Goal: Transaction & Acquisition: Book appointment/travel/reservation

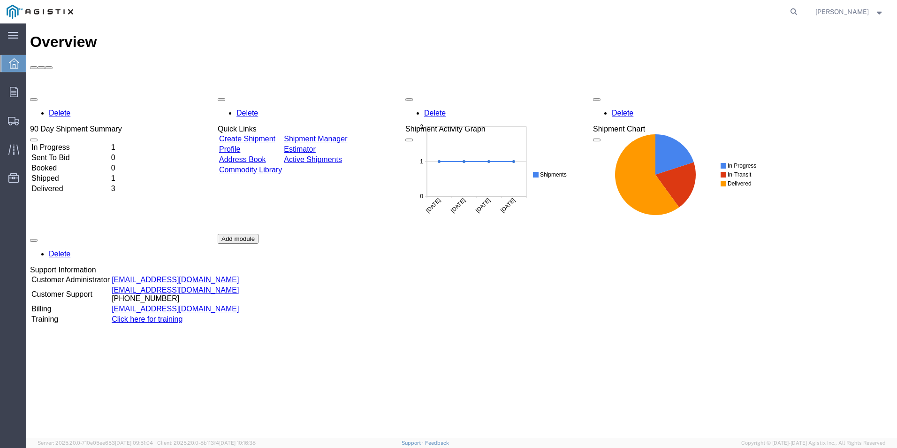
click at [93, 143] on td "In Progress" at bounding box center [70, 147] width 79 height 9
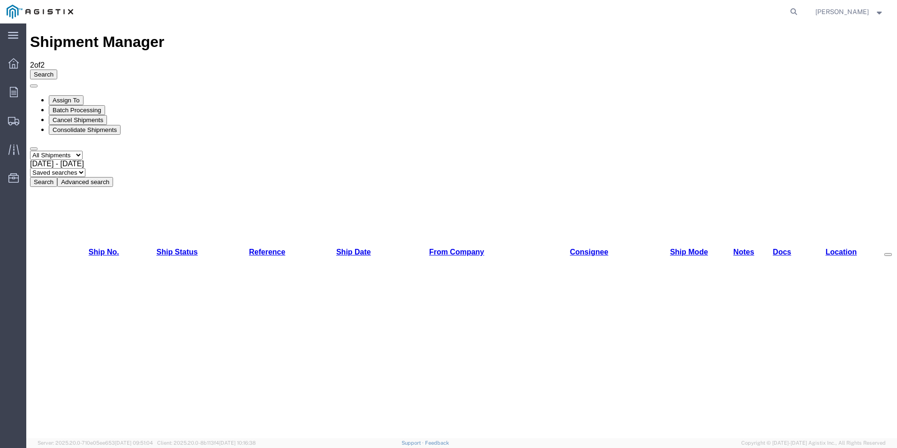
checkbox input "true"
click at [57, 177] on button "Search" at bounding box center [43, 182] width 27 height 10
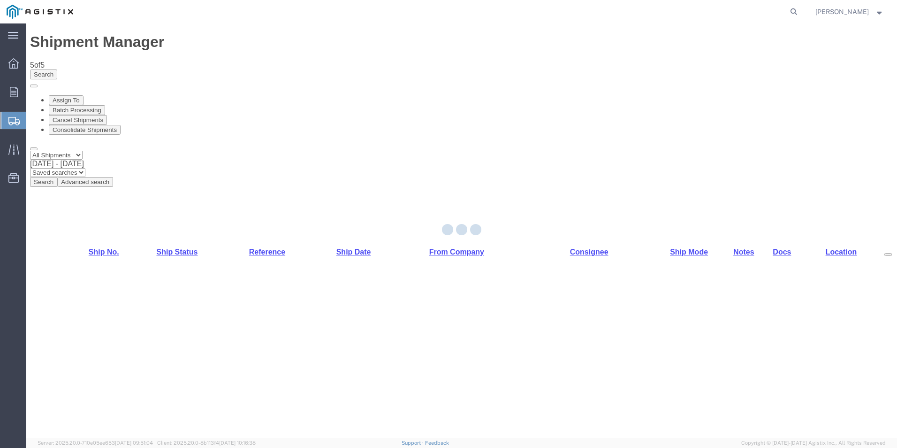
click at [99, 124] on div at bounding box center [461, 230] width 871 height 414
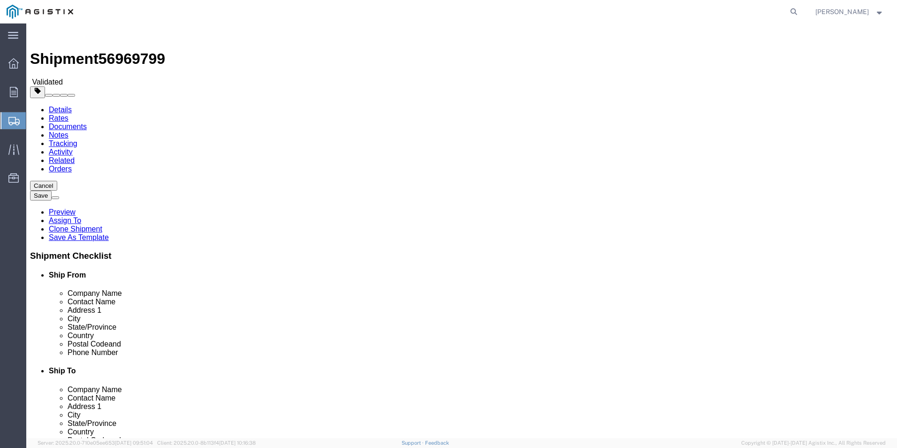
select select
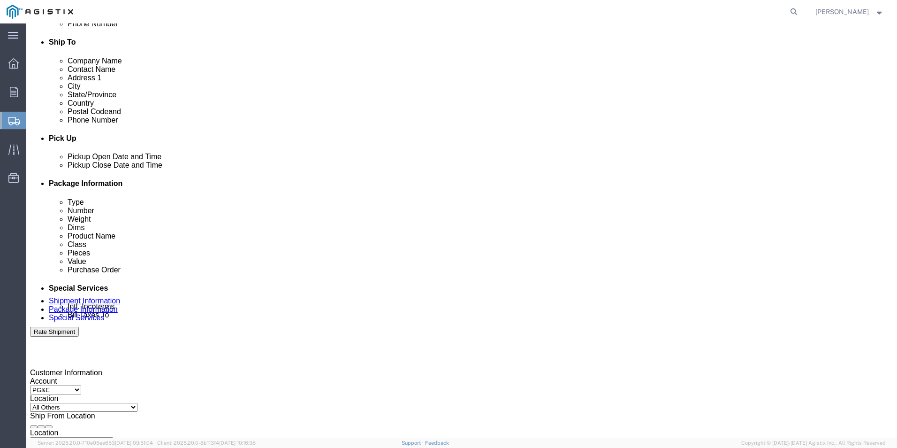
scroll to position [468, 0]
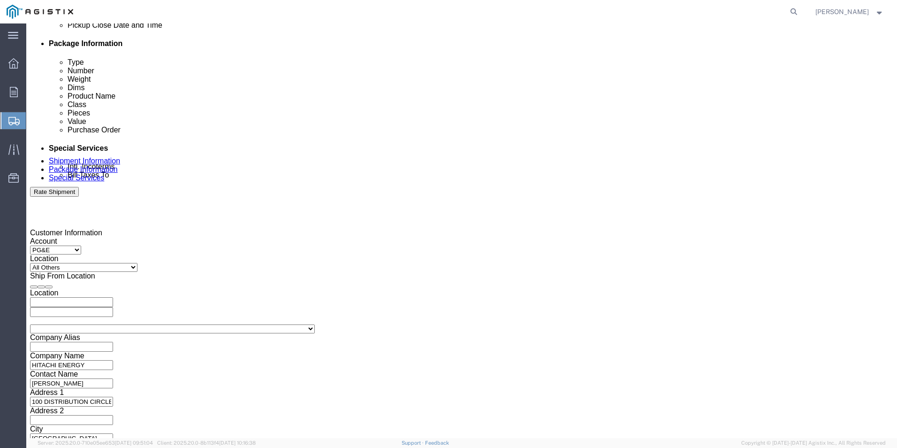
click button "Rate Shipment"
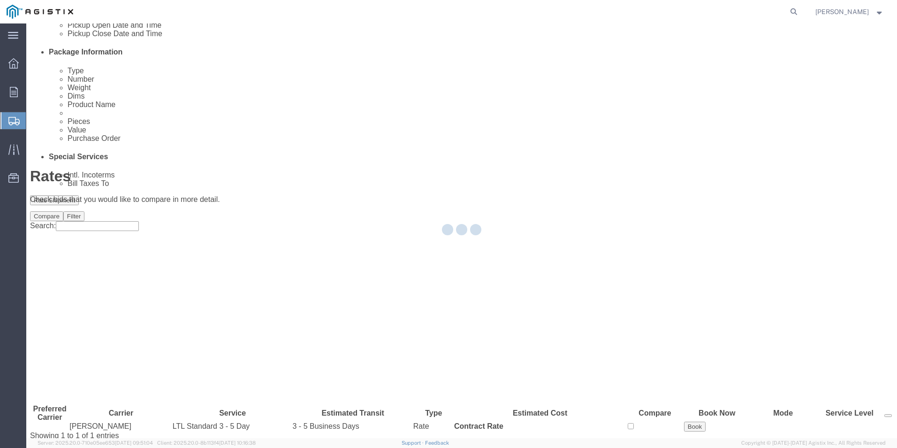
scroll to position [0, 0]
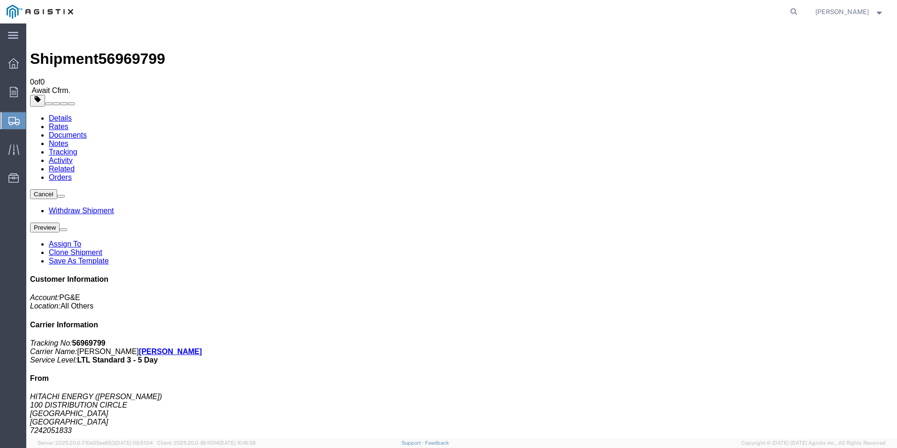
drag, startPoint x: 12, startPoint y: 69, endPoint x: 22, endPoint y: 75, distance: 11.1
click at [12, 69] on div at bounding box center [13, 63] width 26 height 19
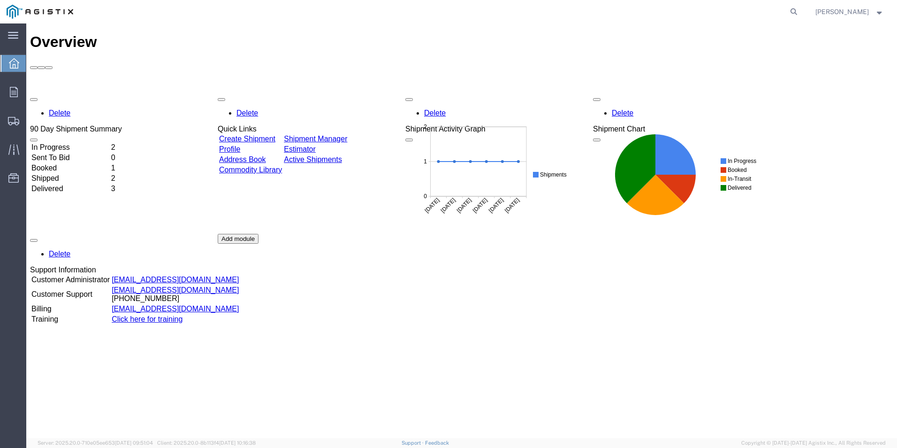
click at [275, 135] on link "Create Shipment" at bounding box center [247, 139] width 56 height 8
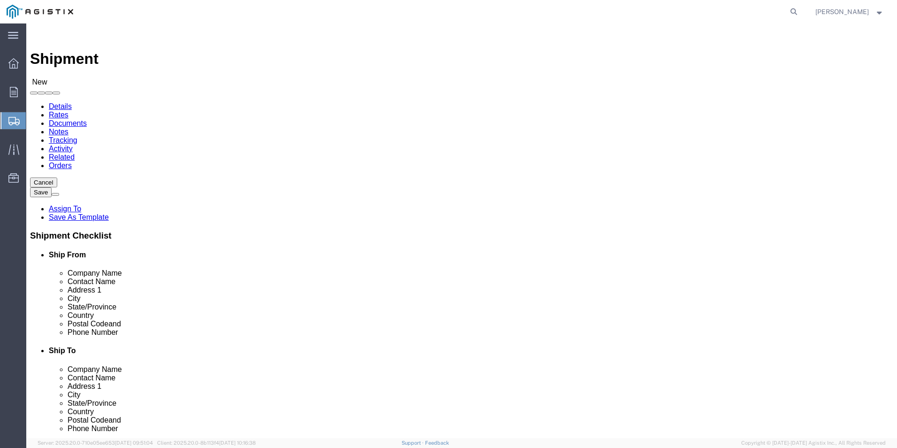
click input "text"
type input "HITACHI ENERGY"
click input "text"
type input "[PERSON_NAME]"
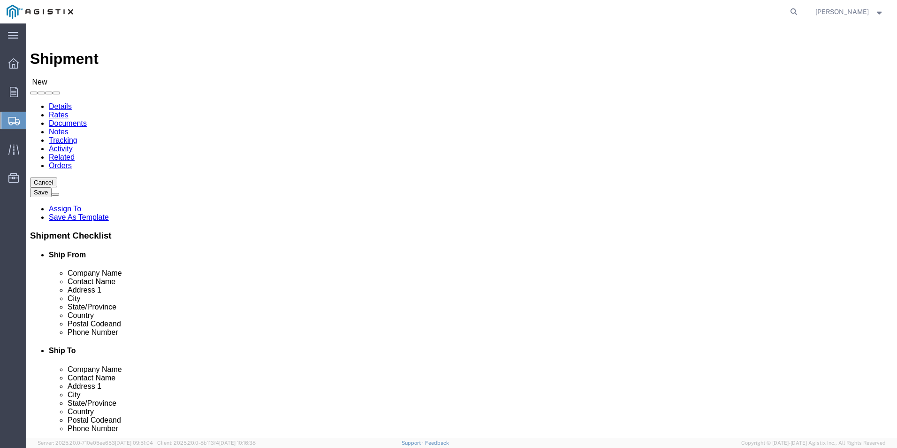
click input "text"
type input "100 DISTRIBUTION CIRCLE"
click input "text"
type input "MT PLEASANT"
type input "P"
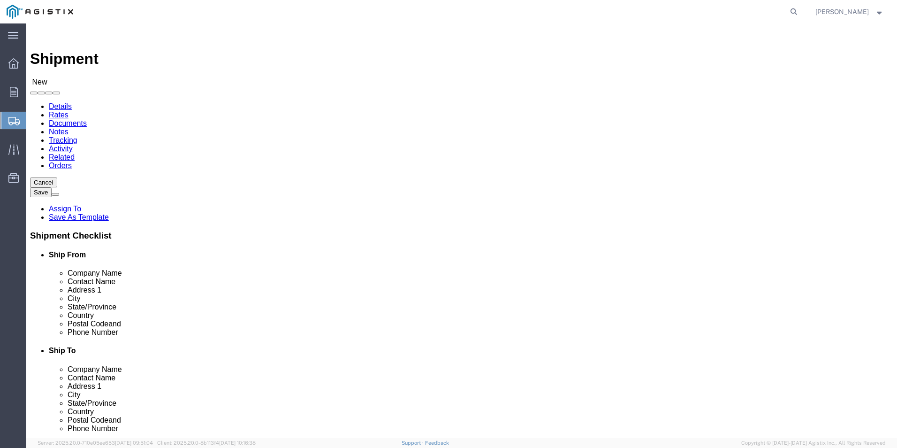
select select "PA"
click input "text"
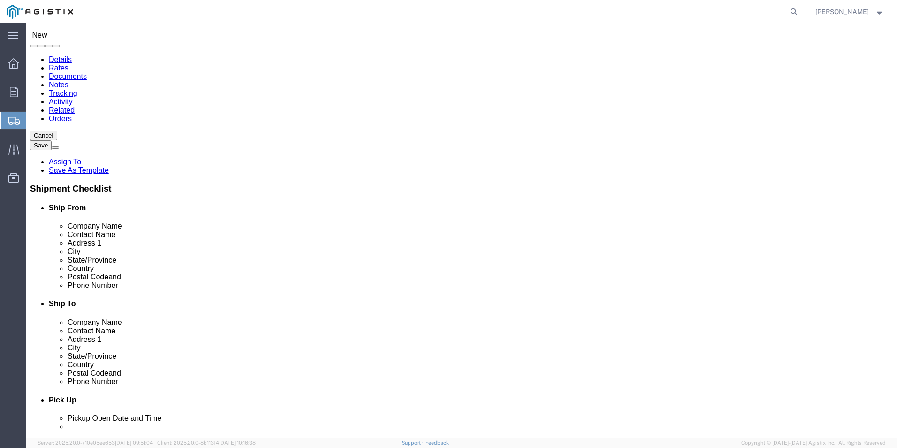
scroll to position [94, 0]
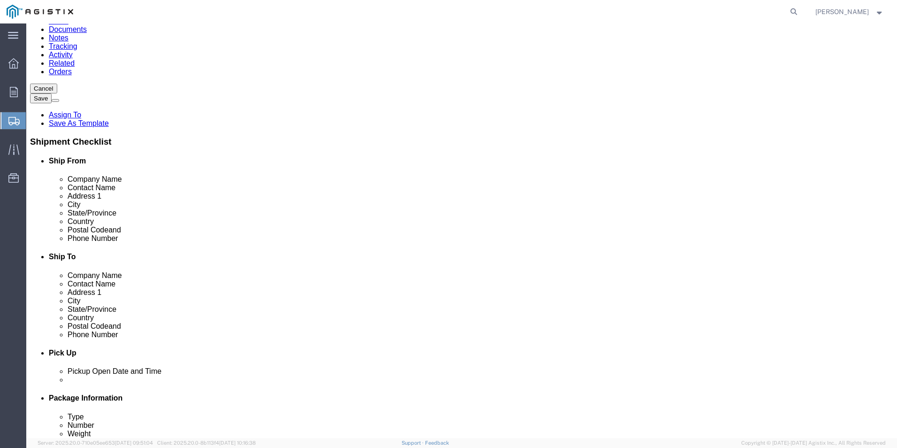
type input "15666"
click input "text"
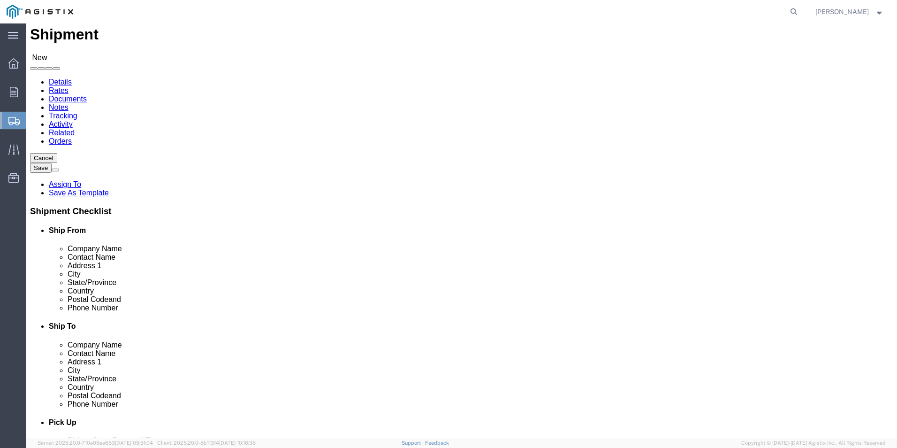
scroll to position [0, 0]
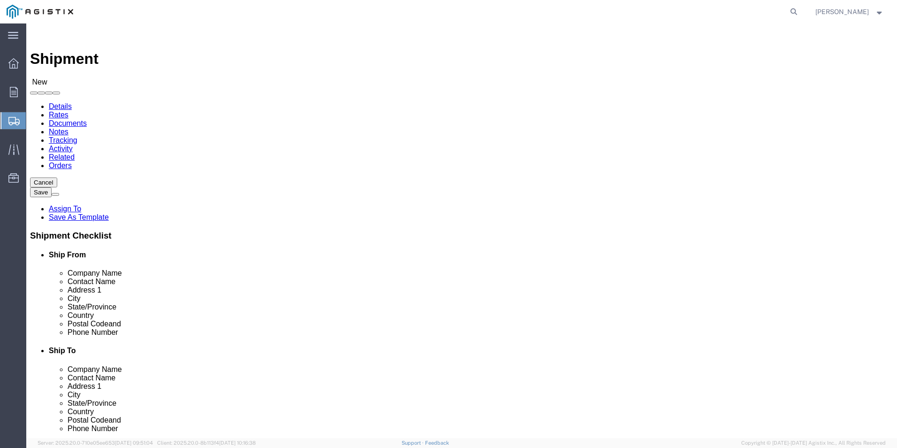
type input "724.205.1833"
click input "text"
click select "Select Hitachi Energy PG&E"
select select "9596"
click select "Select Hitachi Energy PG&E"
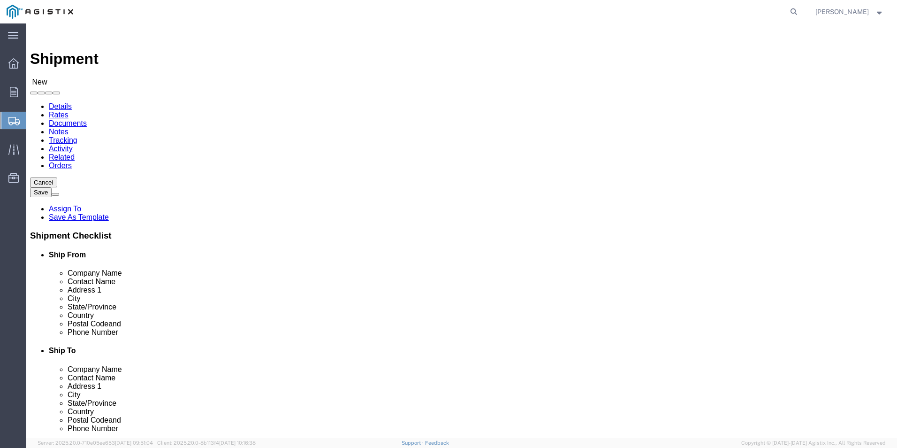
select select "PURCHORD"
select select
click select "Select All Others [GEOGRAPHIC_DATA] [GEOGRAPHIC_DATA] [GEOGRAPHIC_DATA] [GEOGRA…"
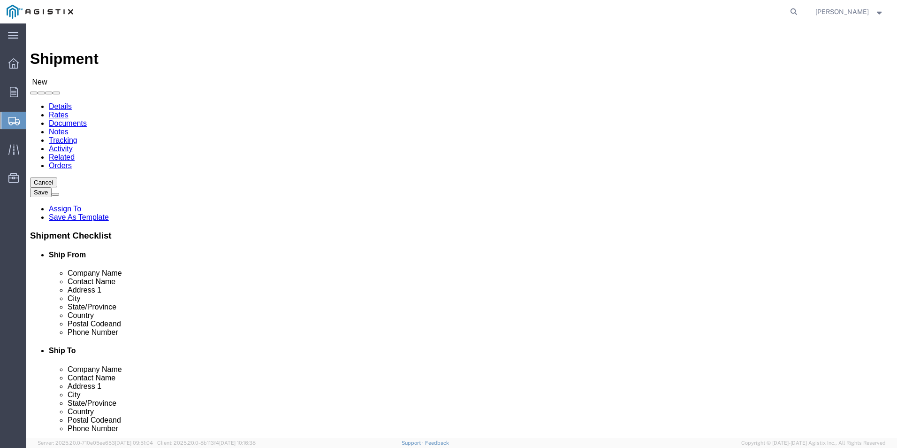
click div "Location My Profile Location (OBSOLETE) [PERSON_NAME] SC - GC TRAILER (OBSOLETE…"
click select "Select All Others [GEOGRAPHIC_DATA] [GEOGRAPHIC_DATA] [GEOGRAPHIC_DATA] [GEOGRA…"
select select "23082"
click select "Select All Others [GEOGRAPHIC_DATA] [GEOGRAPHIC_DATA] [GEOGRAPHIC_DATA] [GEOGRA…"
click input "text"
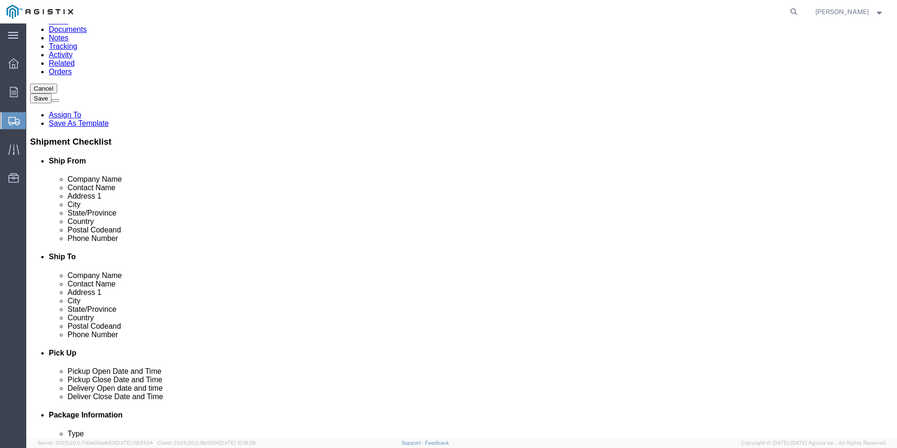
scroll to position [188, 0]
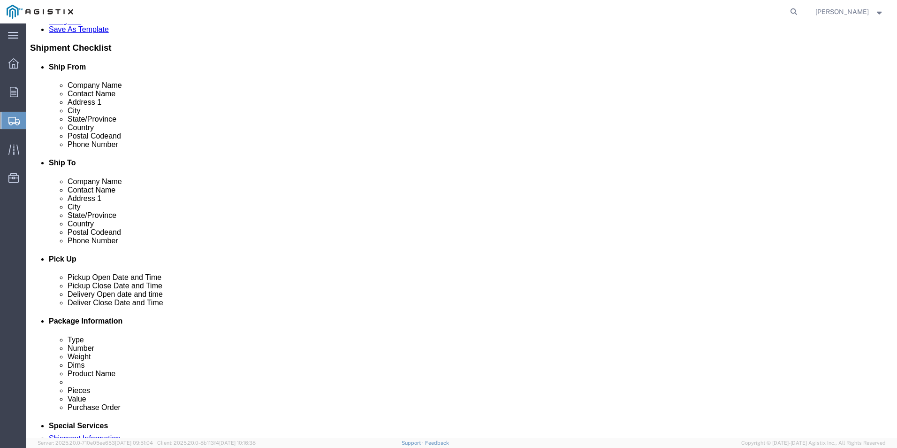
drag, startPoint x: 517, startPoint y: 241, endPoint x: 515, endPoint y: 279, distance: 38.5
click div "Location My Profile Location (OBSOLETE) [PERSON_NAME] SC - GC TRAILER (OBSOLETE…"
drag, startPoint x: 353, startPoint y: 144, endPoint x: 353, endPoint y: 206, distance: 62.9
click div "Location My Profile Location (OBSOLETE) [PERSON_NAME] SC - GC TRAILER (OBSOLETE…"
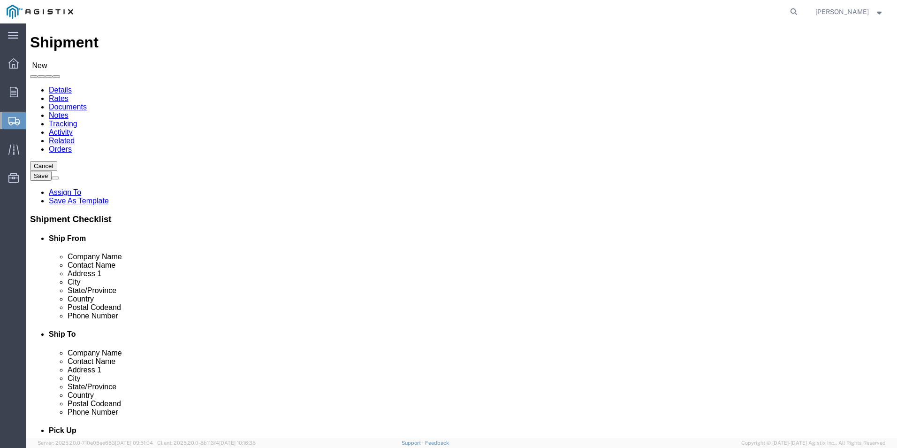
scroll to position [0, 0]
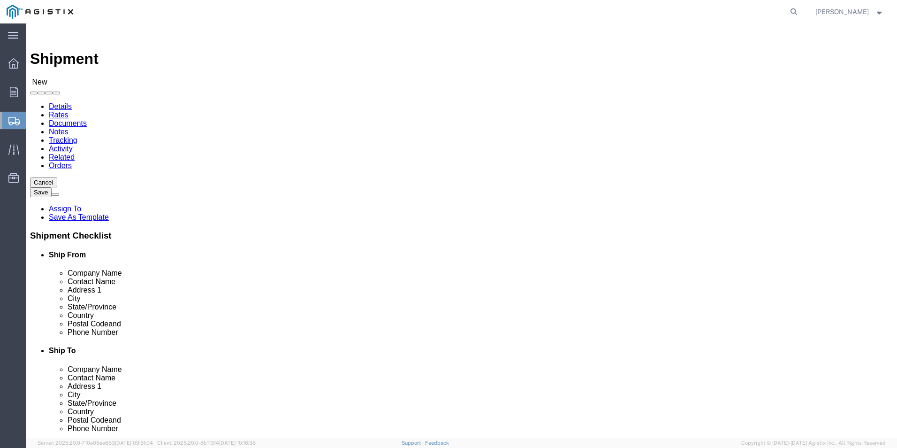
click input "PG&E"
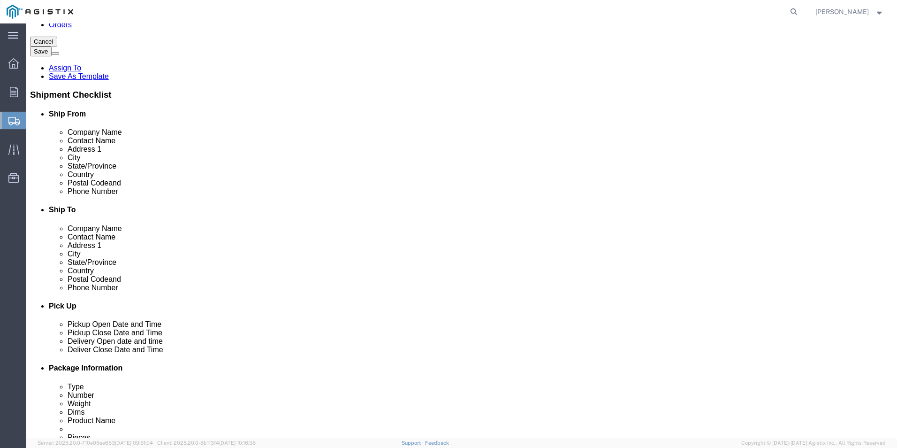
scroll to position [297, 0]
type input "PG&E FREMONT"
click div "Location My Profile Location (OBSOLETE) [PERSON_NAME] SC - GC TRAILER (OBSOLETE…"
click input "text"
type input "RECEIVING"
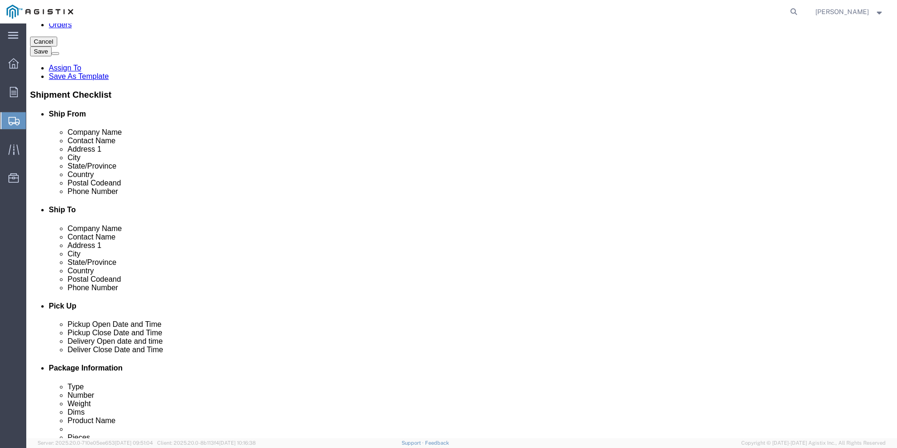
click label "Address 1"
click input "text"
type input "[STREET_ADDRESS][PERSON_NAME]"
select select
click input "text"
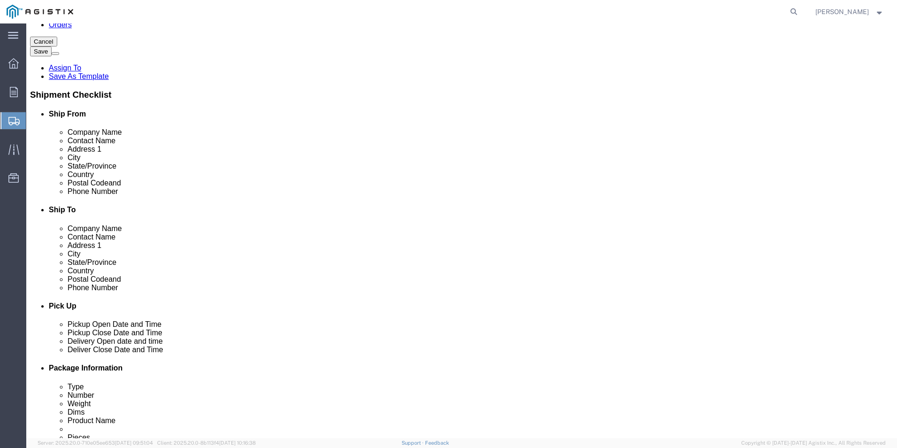
type input "FREEMONT"
select select
type input "C"
select select
select select "CA"
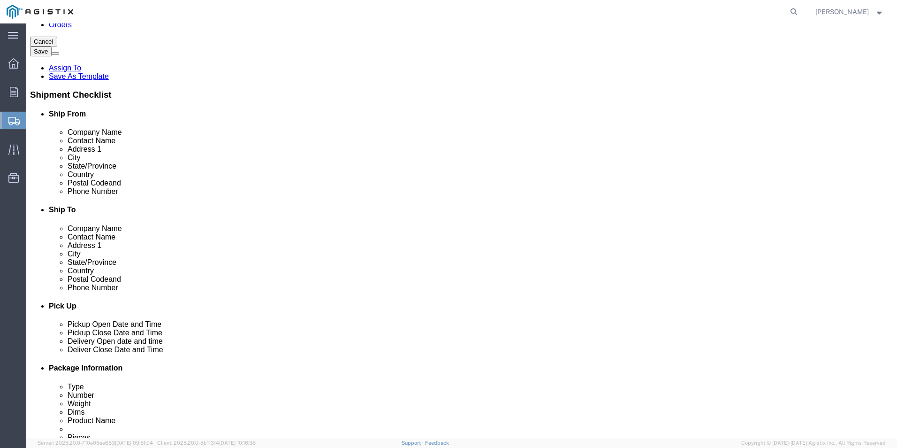
click input "Postal Code"
type input "94538"
select select
click div "Postal Code 94538"
click input "text"
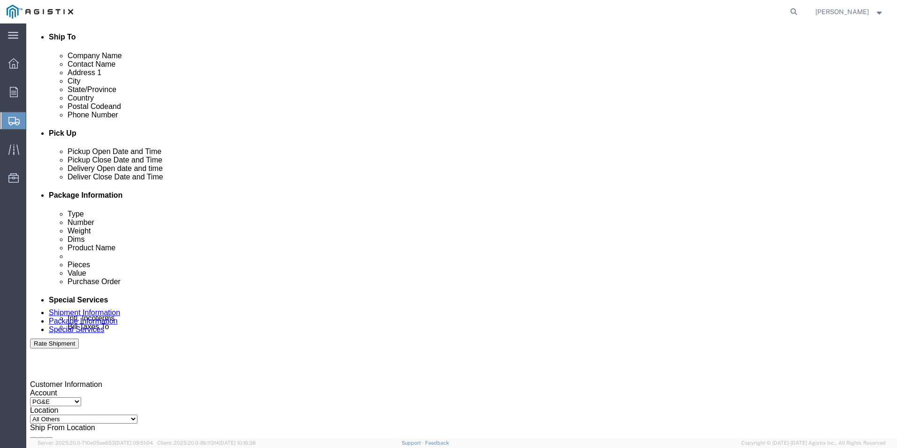
scroll to position [328, 0]
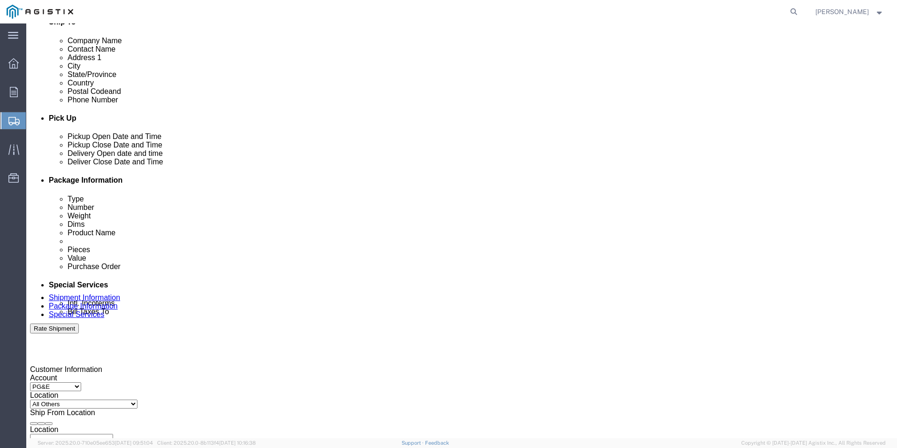
type input "510.770.2025"
click div "[DATE] 11:00 AM"
click div "[DATE] 12:00 PM"
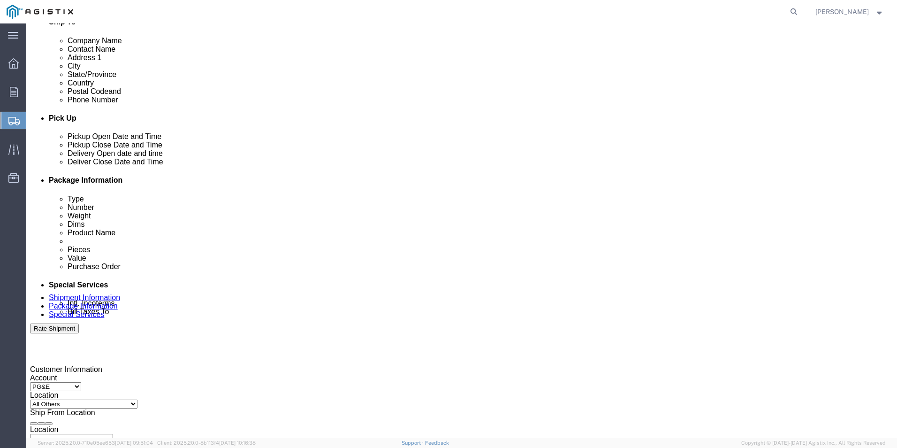
click div "[DATE] 12:00 PM"
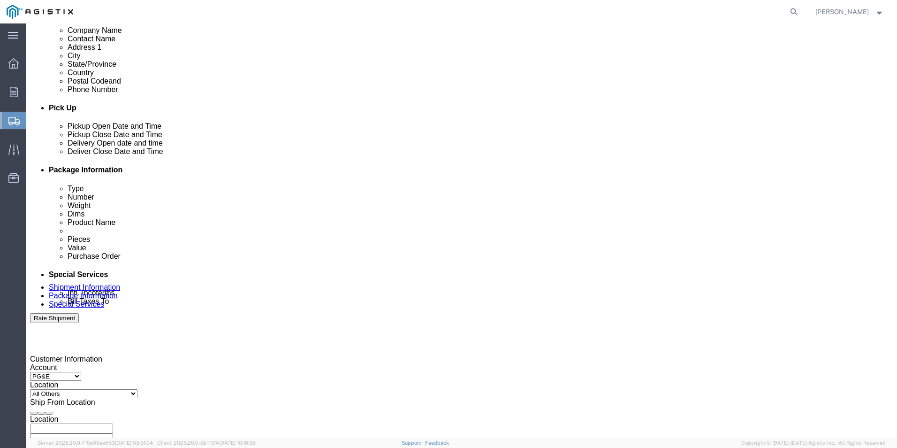
drag, startPoint x: 240, startPoint y: 407, endPoint x: 192, endPoint y: 405, distance: 48.4
click div "Close Time 12:00 PM [DATE] 12:00 PM - [DATE] 12:00 PM Cancel Apply"
type input "3:00PM"
click button "Apply"
click div
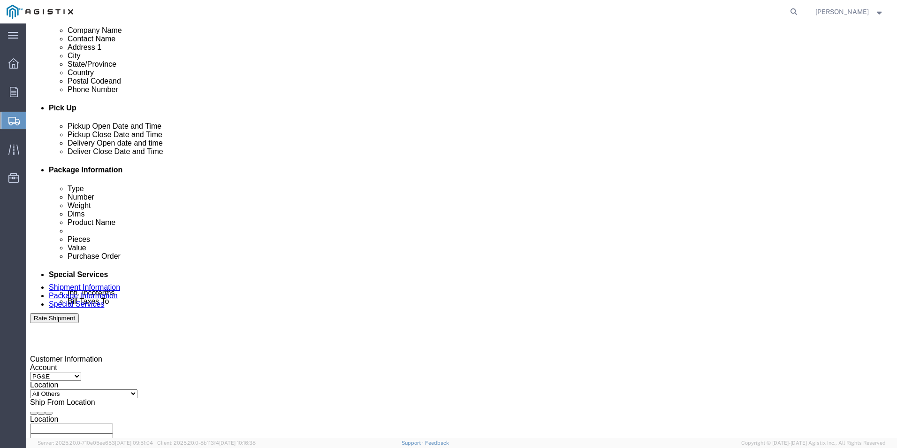
drag, startPoint x: 422, startPoint y: 396, endPoint x: 358, endPoint y: 391, distance: 63.9
click body "Shipment New Details Rates Documents Notes Tracking Activity Related Orders Can…"
type input "4:7 PM"
drag, startPoint x: 420, startPoint y: 397, endPoint x: 359, endPoint y: 400, distance: 61.6
click body "Shipment New Details Rates Documents Notes Tracking Activity Related Orders Can…"
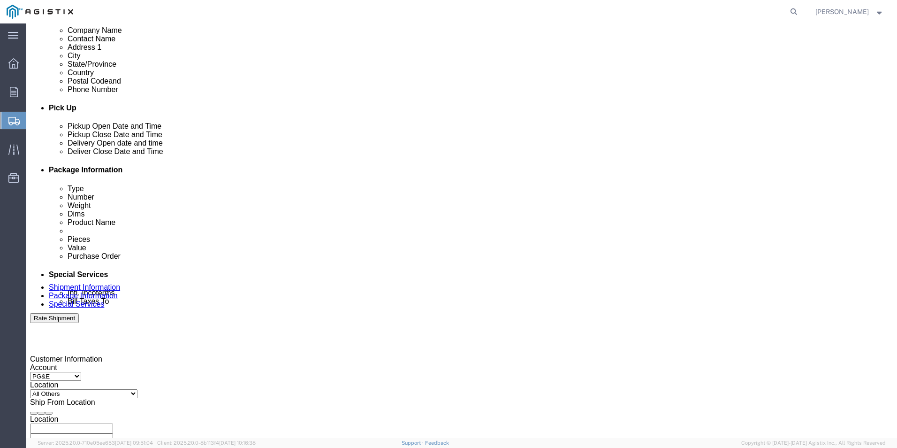
type input "7:00 AM"
click button "Apply"
click div
drag, startPoint x: 578, startPoint y: 399, endPoint x: 489, endPoint y: 397, distance: 88.2
click body "Shipment New Details Rates Documents Notes Tracking Activity Related Orders Can…"
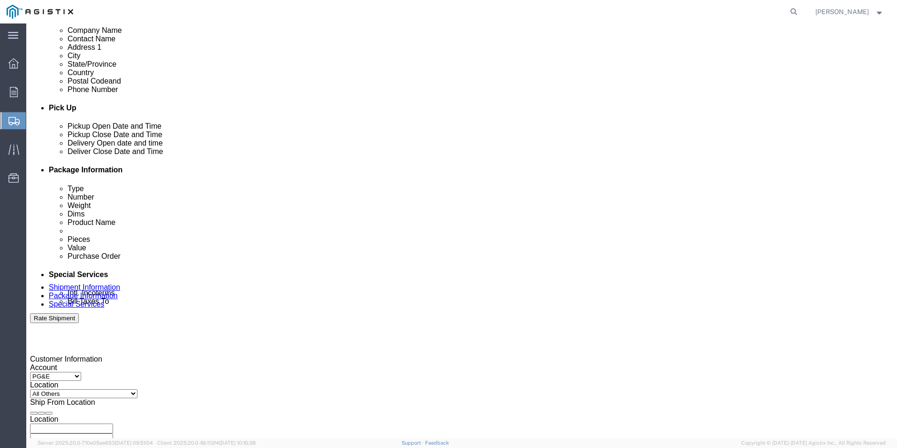
drag, startPoint x: 568, startPoint y: 387, endPoint x: 519, endPoint y: 388, distance: 48.8
click div "Close Time 8:00 AM [DATE] 8:00 AM - [DATE] 8:00 AM Cancel Apply"
drag, startPoint x: 519, startPoint y: 388, endPoint x: 567, endPoint y: 394, distance: 48.2
click input "8:00 AM"
drag, startPoint x: 571, startPoint y: 395, endPoint x: 533, endPoint y: 395, distance: 38.0
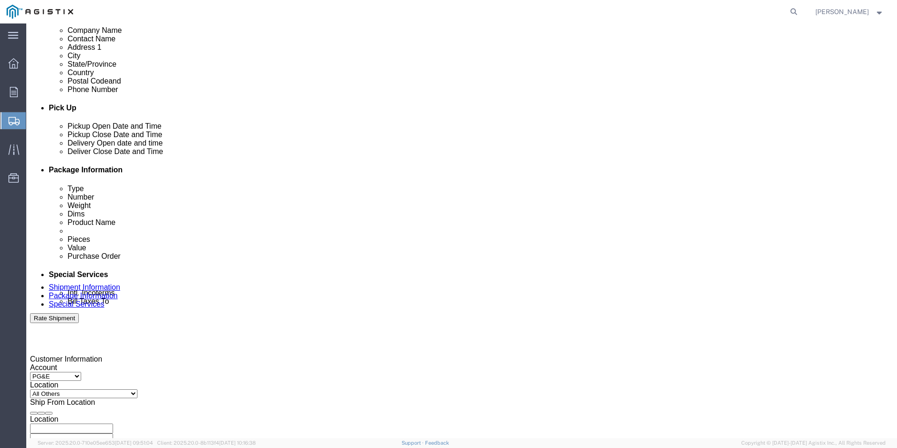
click div "8:00 AM"
type input "3:00 PM"
click button "Apply"
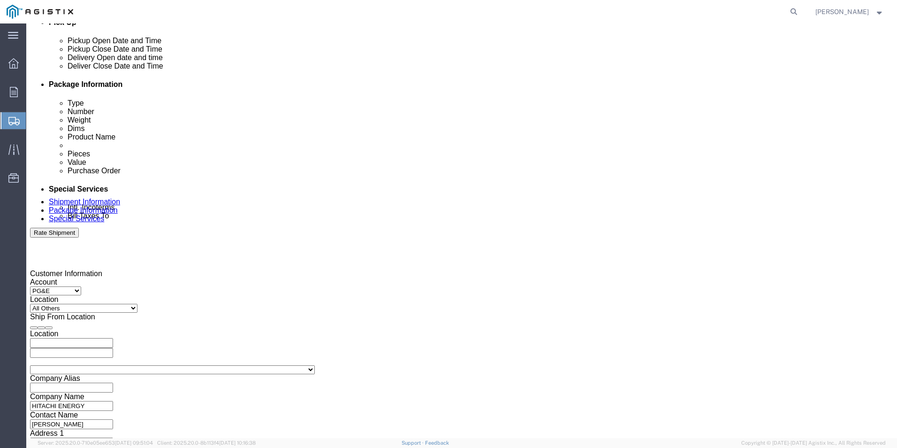
scroll to position [433, 0]
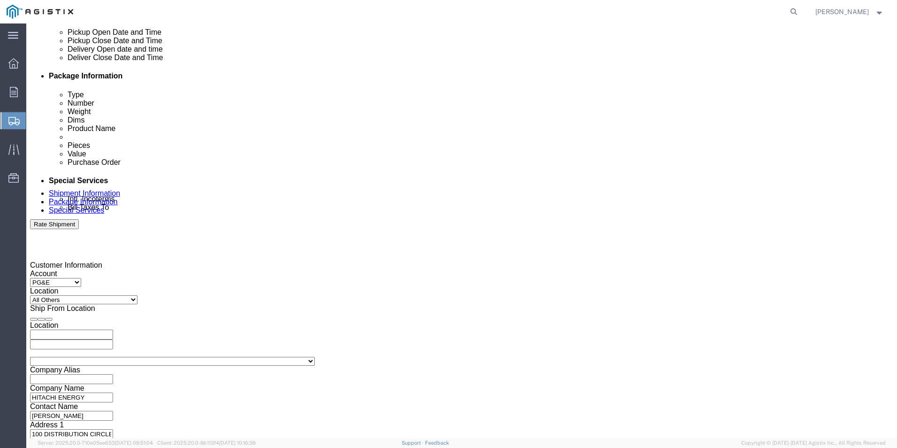
click select "Select Account Type Activity ID Airline Appointment Number ASN Batch Request # …"
click input "text"
type input "3501399166"
click select "Select Account Type Activity ID Airline Appointment Number ASN Batch Request # …"
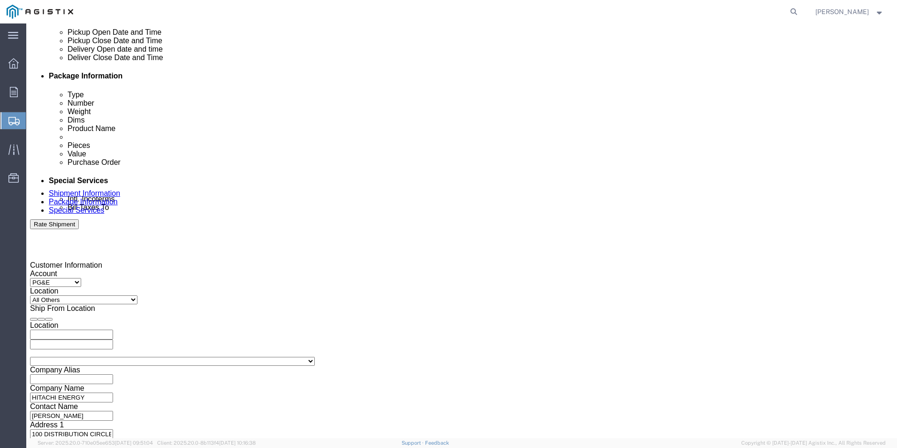
click select "Select Account Type Activity ID Airline Appointment Number ASN Batch Request # …"
select select "SALEORDR"
click select "Select Account Type Activity ID Airline Appointment Number ASN Batch Request # …"
click input "text"
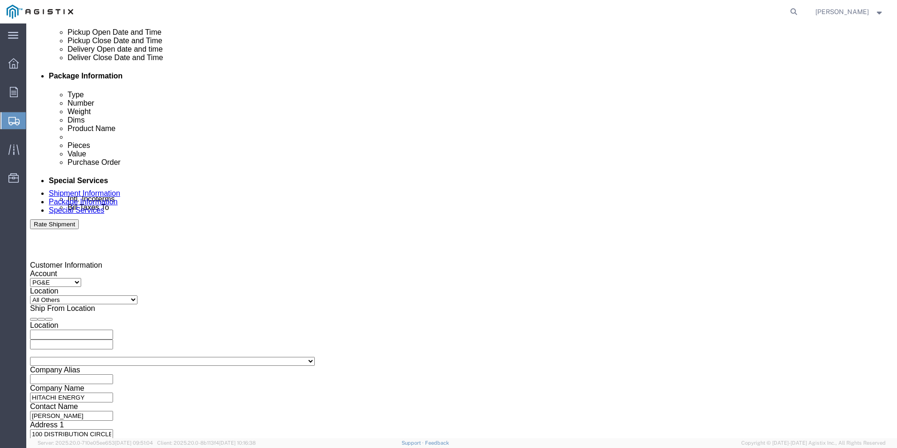
type input "890209531"
click select "Select Account Type Activity ID Airline Appointment Number ASN Batch Request # …"
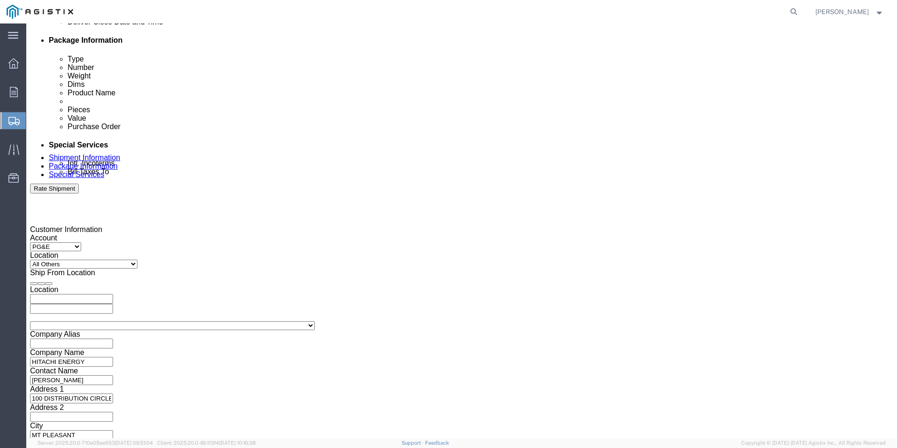
click select "Select Air Less than Truckload Multi-Leg Ocean Freight Rail Small Parcel Truckl…"
select select "TL"
click select "Select Air Less than Truckload Multi-Leg Ocean Freight Rail Small Parcel Truckl…"
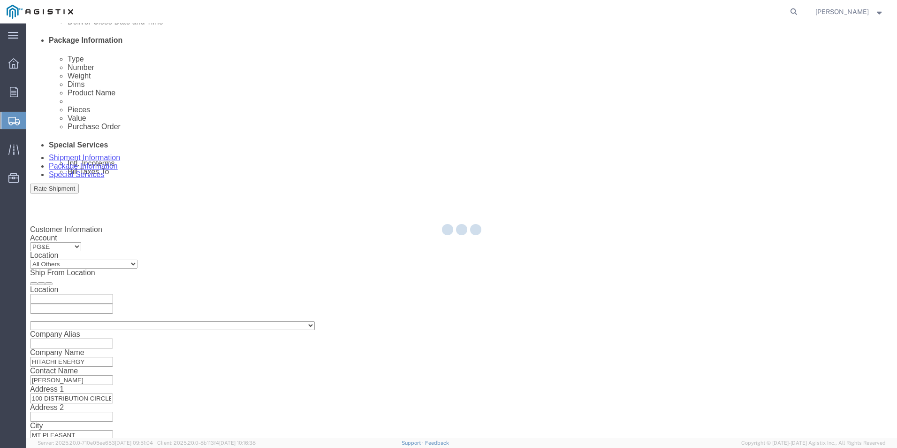
select select
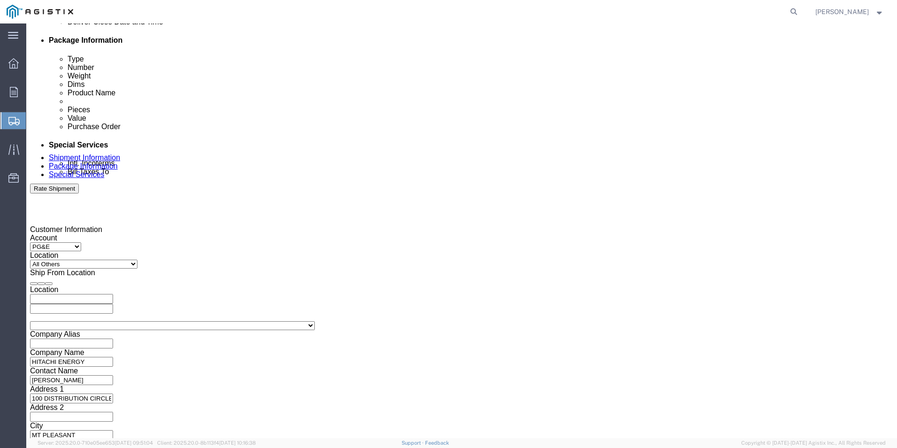
click select "Select 1-Ton (PSS) 10 Wheel 10 Yard Dump Truck 20 Yard Dump Truck Bobtail Botto…"
select select "STRT"
click select "Select 1-Ton (PSS) 10 Wheel 10 Yard Dump Truck 20 Yard Dump Truck Bobtail Botto…"
click select "Select Air Less than Truckload Multi-Leg Ocean Freight Rail Small Parcel Truckl…"
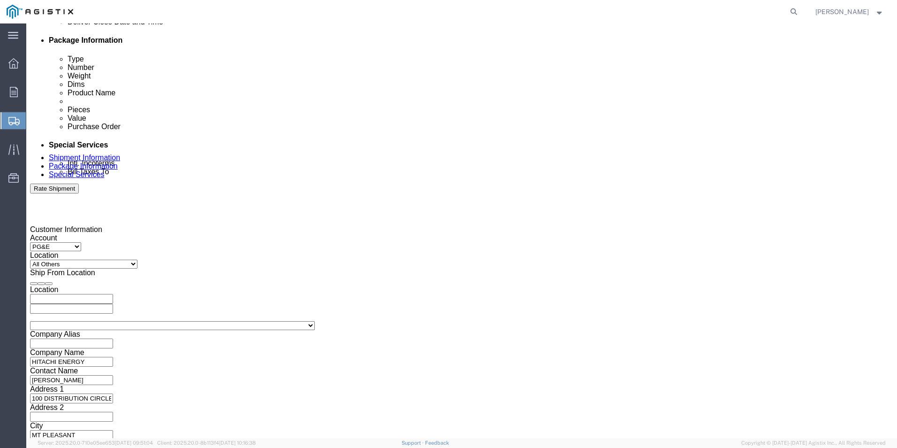
click select "Select Air Less than Truckload Multi-Leg Ocean Freight Rail Small Parcel Truckl…"
select select "TL"
click select "Select Air Less than Truckload Multi-Leg Ocean Freight Rail Small Parcel Truckl…"
select select
click select "Select 1-Ton (PSS) 10 Wheel 10 Yard Dump Truck 20 Yard Dump Truck Bobtail Botto…"
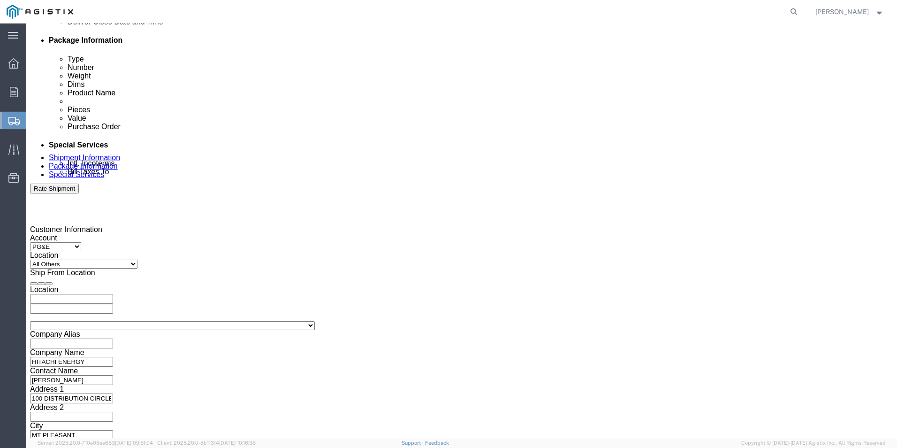
select select "STDV"
click select "Select 1-Ton (PSS) 10 Wheel 10 Yard Dump Truck 20 Yard Dump Truck Bobtail Botto…"
click input "text"
click div "Size Select 53 Feet 20 Feet 35 Feet 48 Feet"
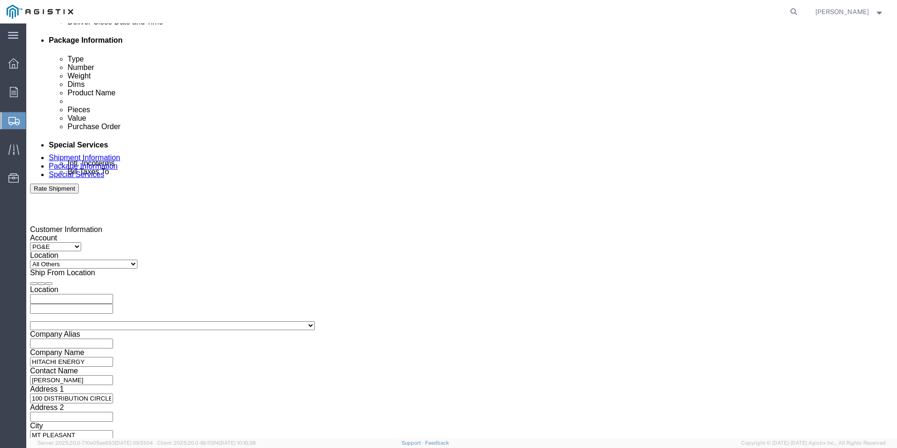
click input "text"
click td "1"
type input "[DATE]"
click input "text"
type input "11:00 AM"
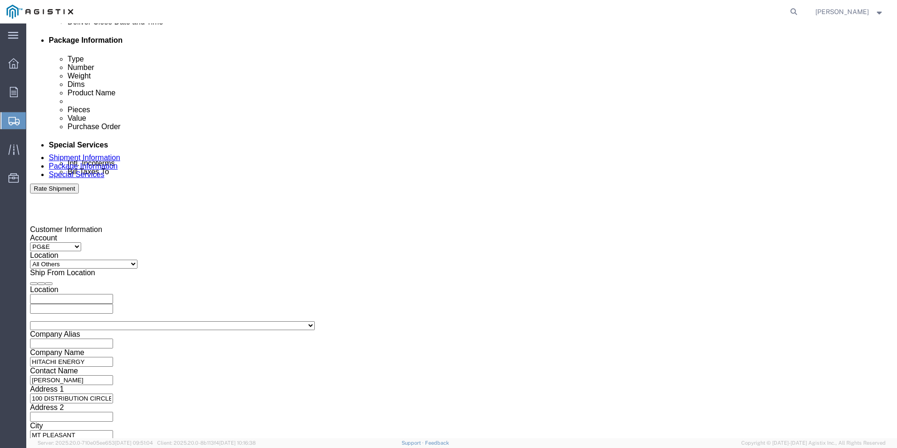
click input "text"
click td "7"
type input "[DATE]"
click input "text"
click select "Select 1-Ton (PSS) 10 Wheel 10 Yard Dump Truck 20 Yard Dump Truck Bobtail Botto…"
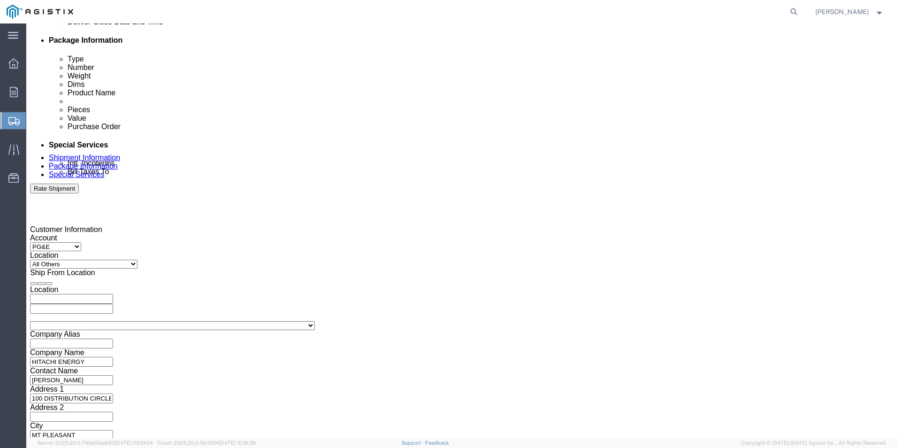
click select "Select 1-Ton (PSS) 10 Wheel 10 Yard Dump Truck 20 Yard Dump Truck Bobtail Botto…"
click select "Select 53 Feet 20 Feet 35 Feet 48 Feet"
select select "20FT"
click select "Select 53 Feet 20 Feet 35 Feet 48 Feet"
click input "text"
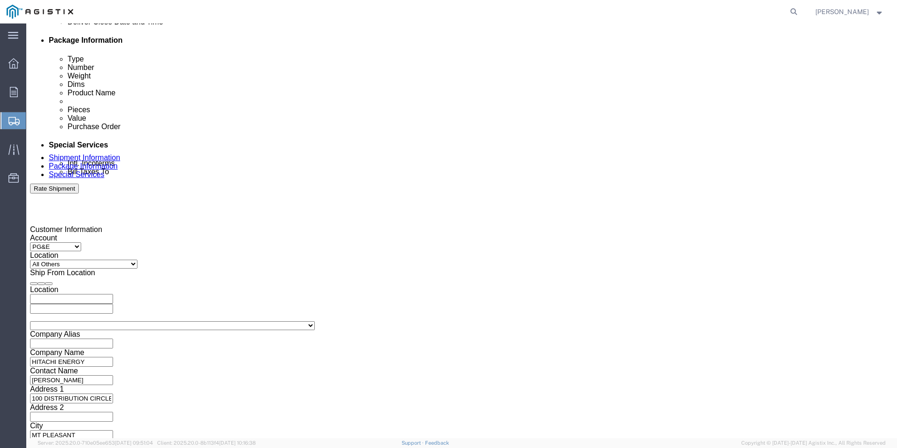
click button "Continue"
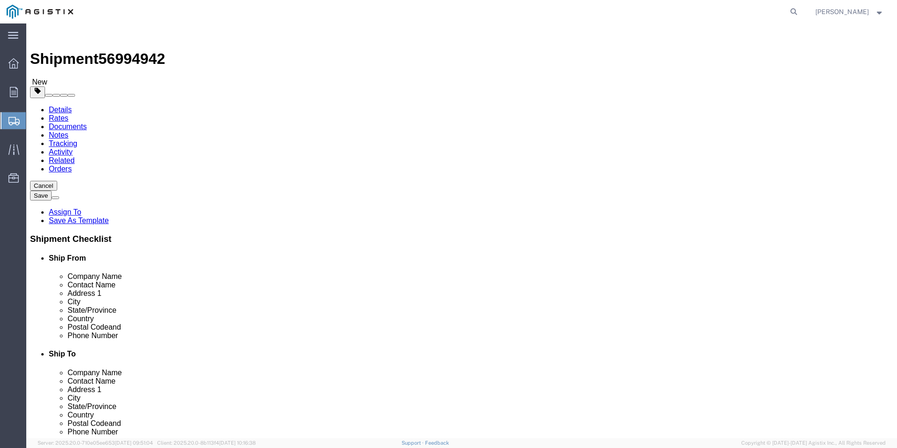
click select "Select Bulk Bundle(s) Cardboard Box(es) Carton(s) Crate(s) Drum(s) (Fiberboard)…"
select select "PSNS"
click select "Select Bulk Bundle(s) Cardboard Box(es) Carton(s) Crate(s) Drum(s) (Fiberboard)…"
click input "text"
type input "7"
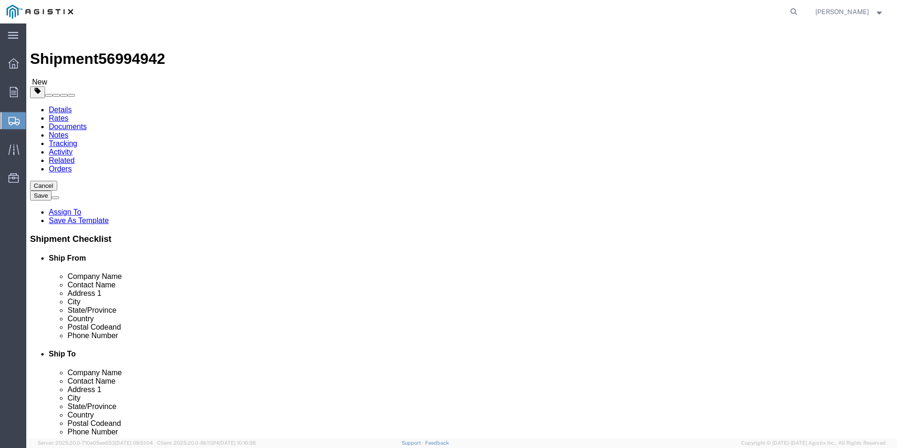
click input "1"
click input "text"
type input "40"
click input "text"
type input "40"
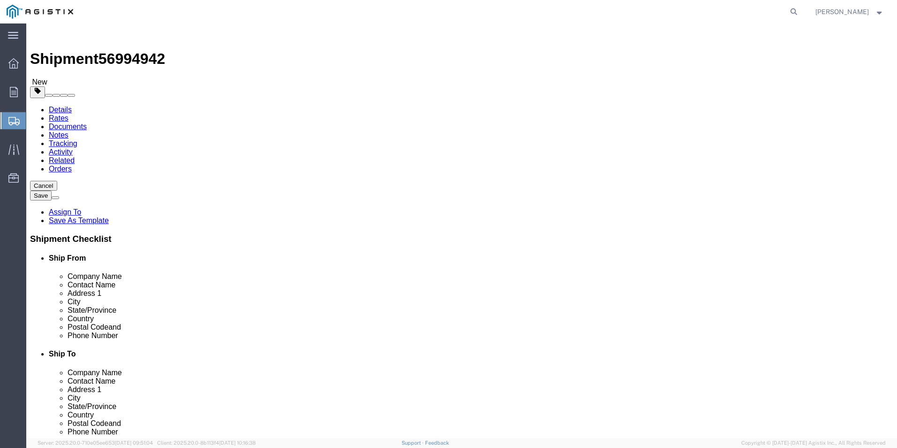
click input "text"
type input "57"
drag, startPoint x: 157, startPoint y: 235, endPoint x: 95, endPoint y: 230, distance: 62.1
click div "Weight 0.00 Select kgs lbs Ship. t°"
type input "584"
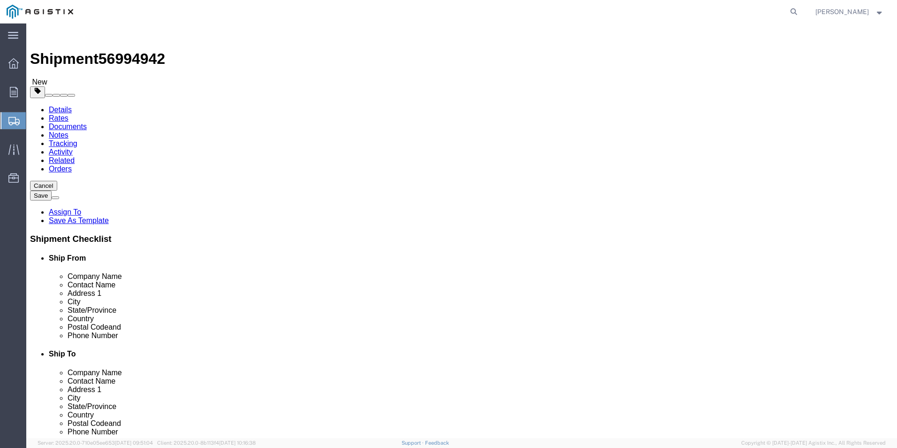
click div "1 x Pallet(s) Standard (Not Stackable) Package Type Select Bulk Bundle(s) Cardb…"
click button "Continue"
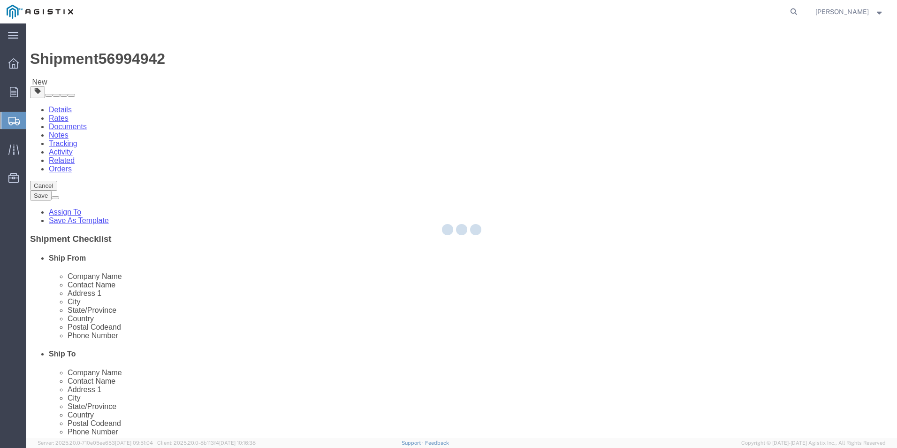
select select
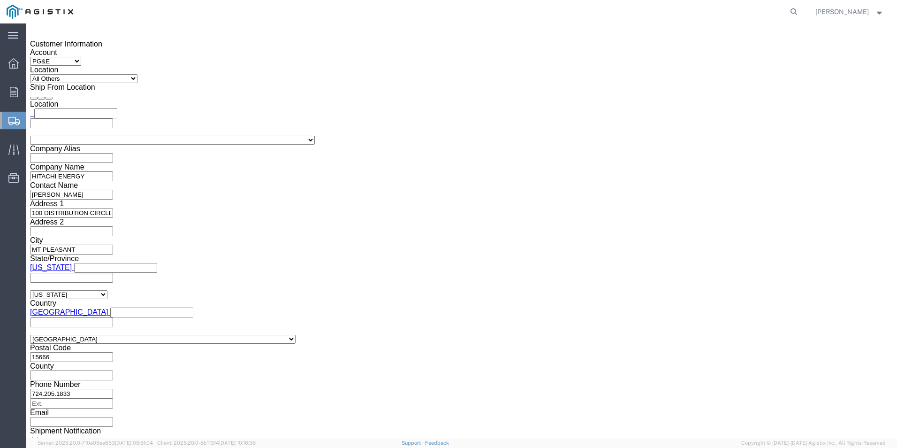
scroll to position [860, 0]
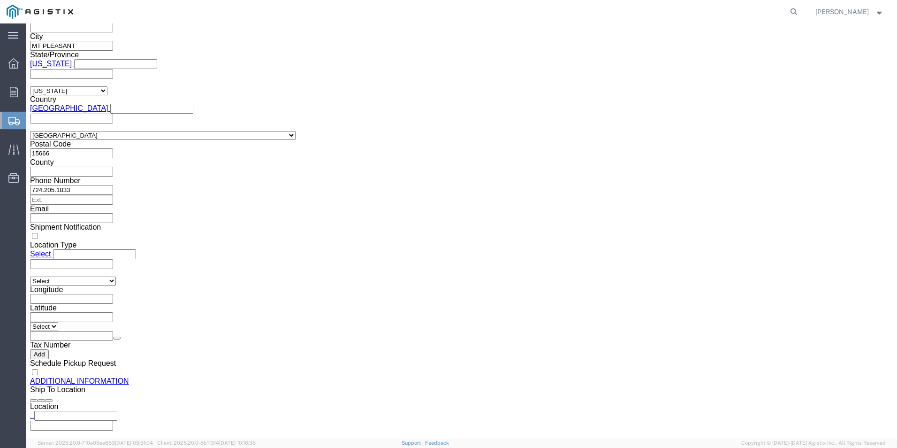
click button "Previous"
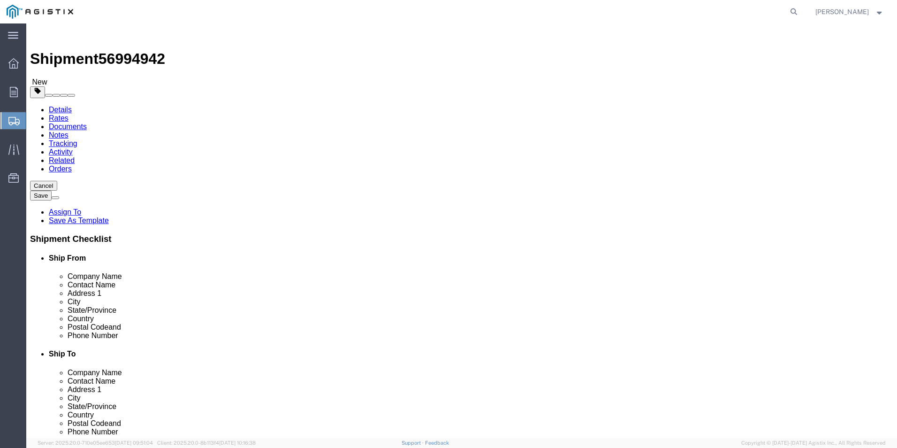
click span "button"
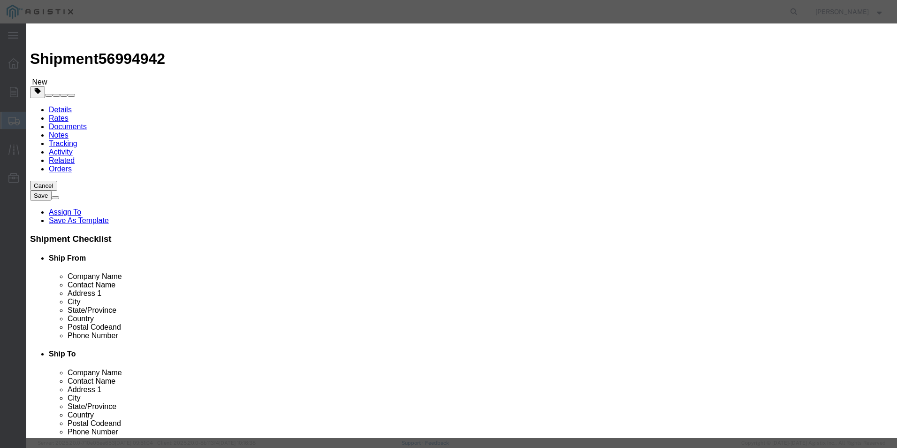
click input "text"
type input "SURGE ARRESTES"
click input "0"
type input "7"
click input "text"
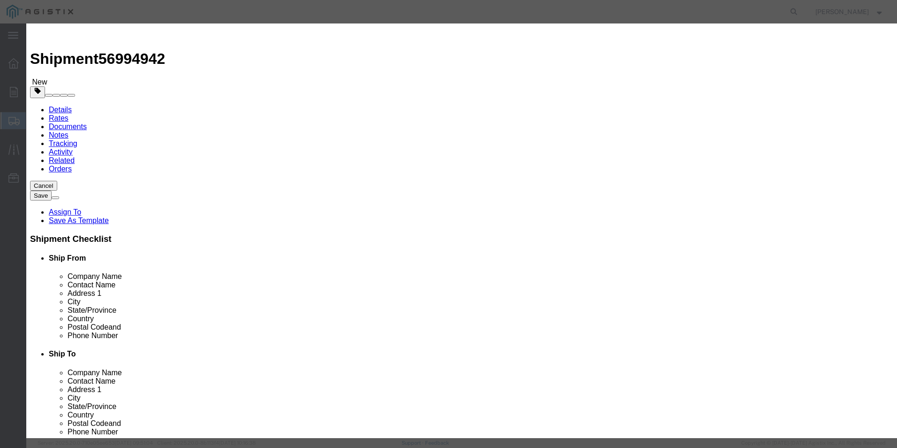
click input "text"
paste input "12,308.94"
type input "12,308.94"
click div "Product Name SURGE ARRESTES Pieces 7 Select Bag Barrels 100Board Feet Bottle Bo…"
select select "70"
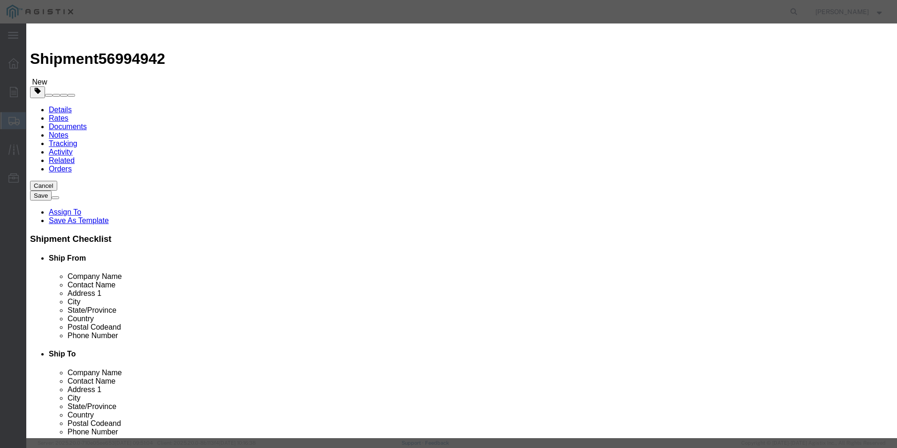
click select "Select 50 55 60 65 70 85 92.5 100 125 175 250 300 400"
click textarea
type textarea "FREIGHT IS NOT STACKABLE"
click textarea
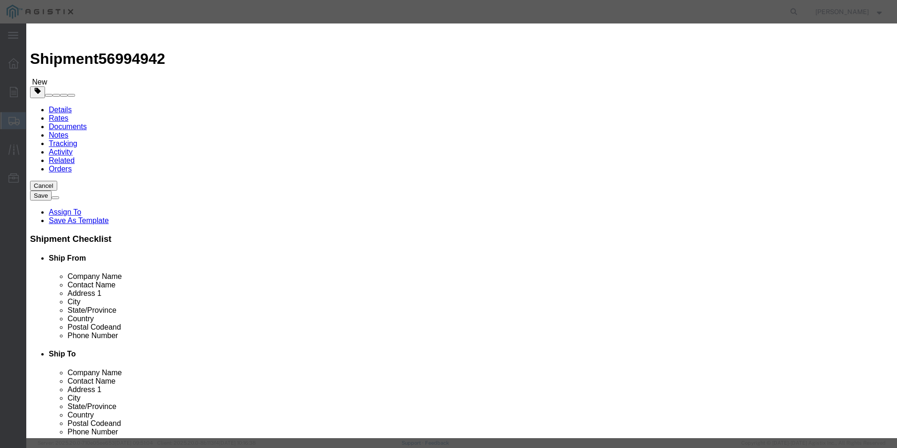
click select "Select ADP AED AFN ALL AMD AOA ARS ATS AUD AWG AZN BAM BBD BDT BGL BGN BHD BIF …"
click input "12,308.94"
click select "Select 50 55 60 65 70 85 92.5 100 125 175 250 300 400"
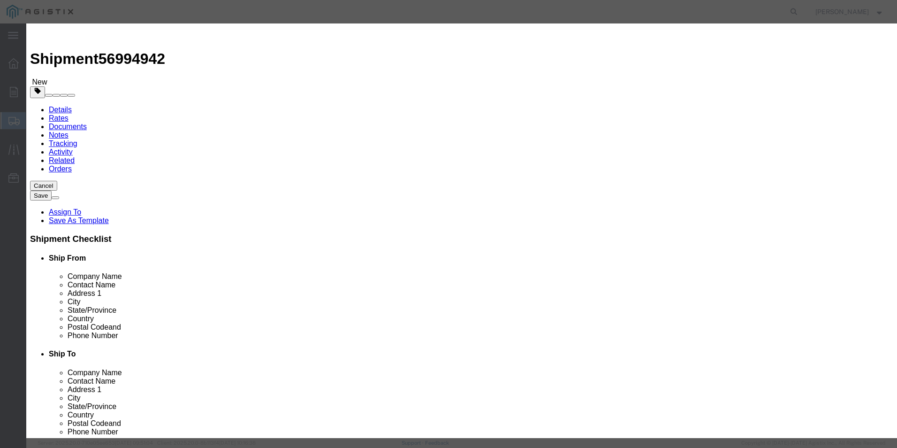
click select "Select 50 55 60 65 70 85 92.5 100 125 175 250 300 400"
click input "text"
click input "12308.94"
type input "12308"
click input "text"
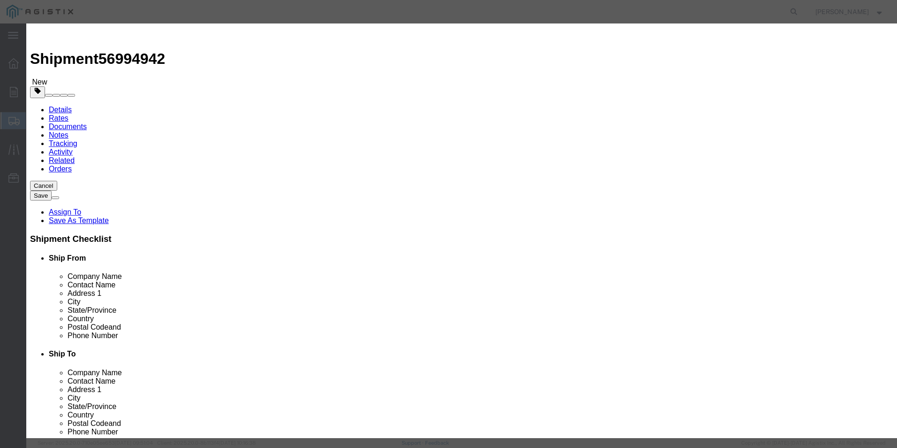
click select "Select"
click select "Select Account Type Activity ID Airline Appointment Number ASN Batch Number Bil…"
click button "Save & Close"
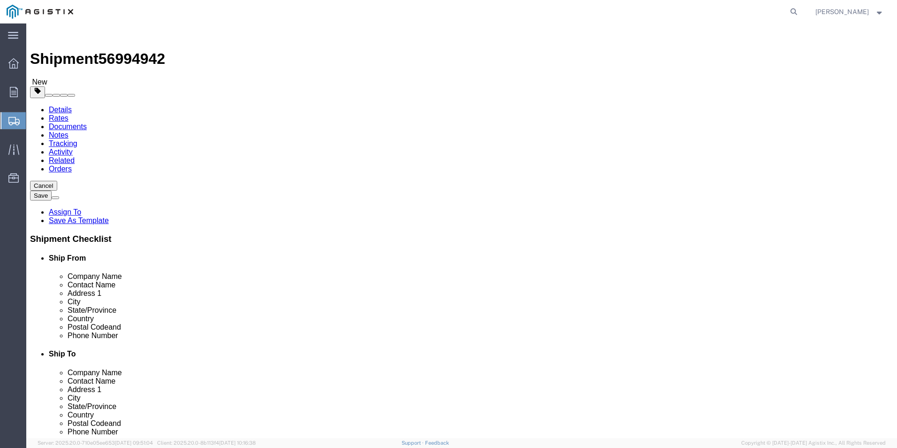
drag, startPoint x: 652, startPoint y: 381, endPoint x: 645, endPoint y: 381, distance: 6.6
click button "Continue"
click span "Select one or more"
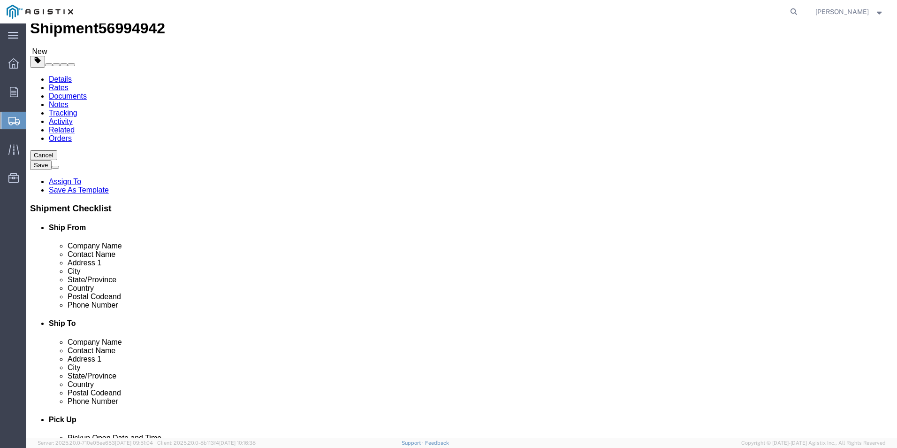
scroll to position [47, 0]
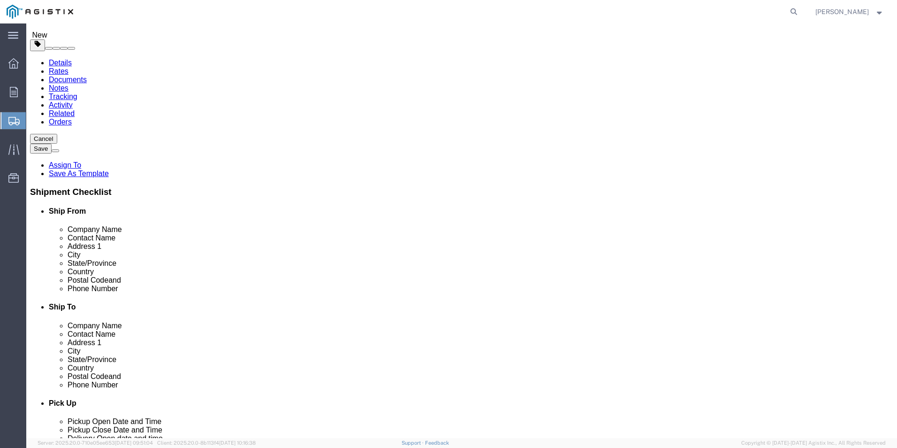
click span "Select one or more"
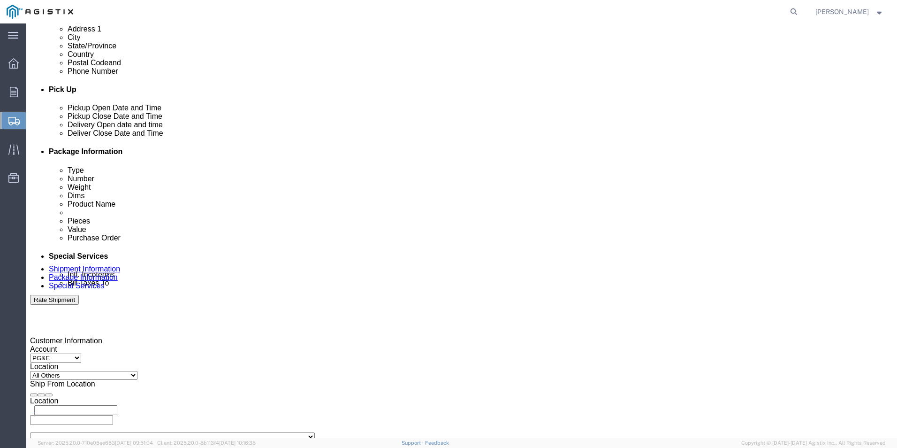
scroll to position [375, 0]
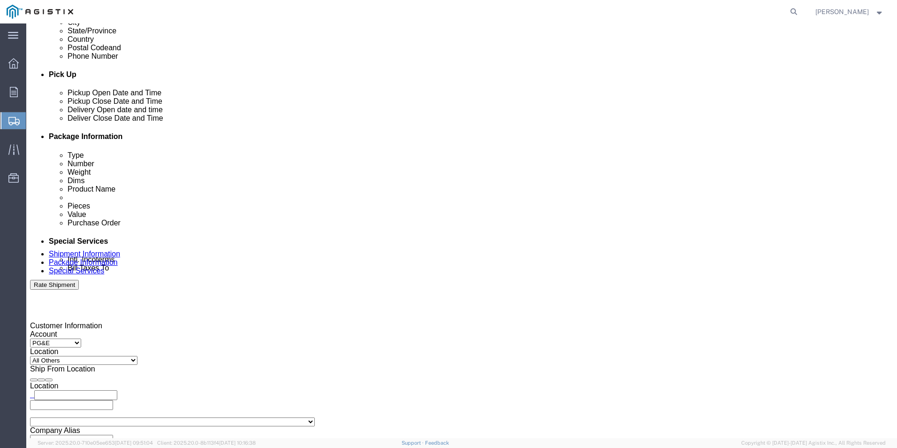
click button "Rate Shipment"
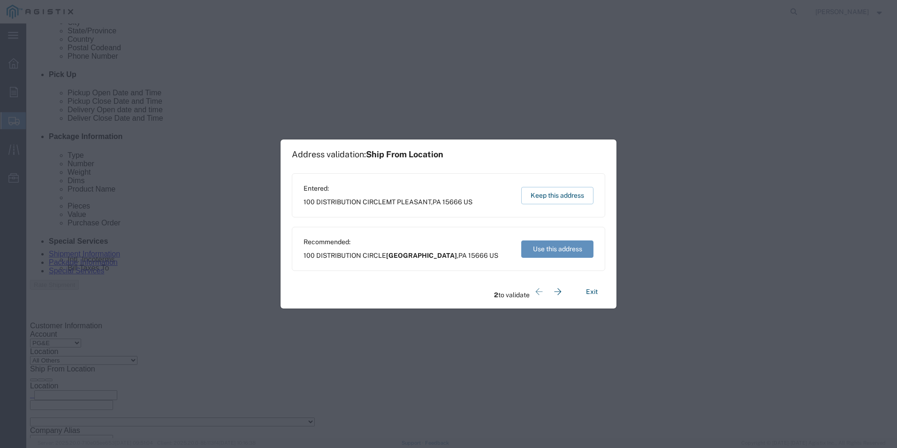
click at [547, 252] on button "Use this address" at bounding box center [557, 248] width 72 height 17
click at [548, 251] on button "Use this address" at bounding box center [557, 248] width 72 height 17
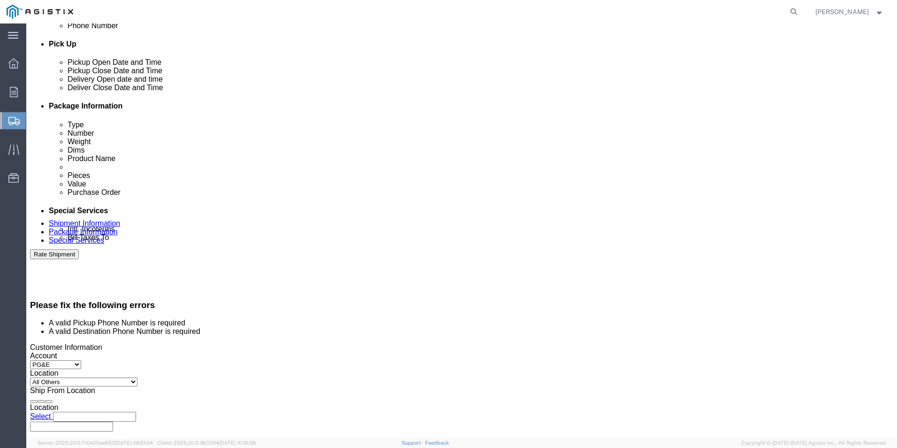
scroll to position [422, 0]
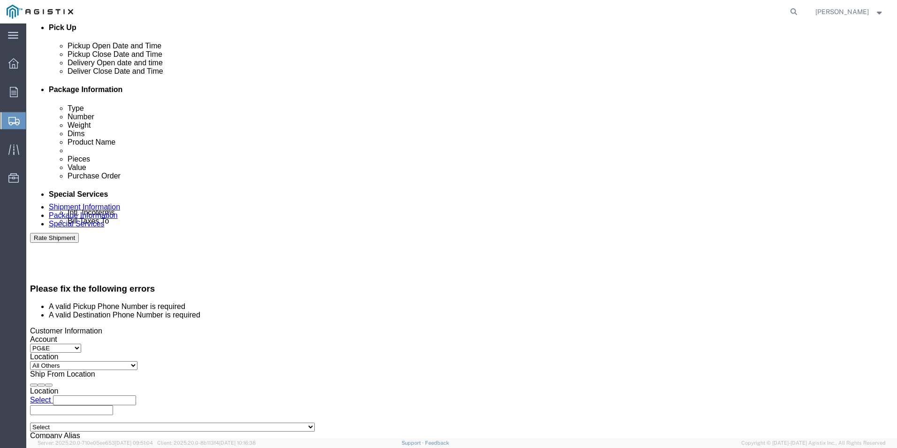
click div "[DATE] 11:00 AM"
drag, startPoint x: 97, startPoint y: 362, endPoint x: 35, endPoint y: 360, distance: 61.5
click div "Open Time 11:00 AM [DATE] 11:00 AM - [DATE] 11:00 AM Cancel Apply"
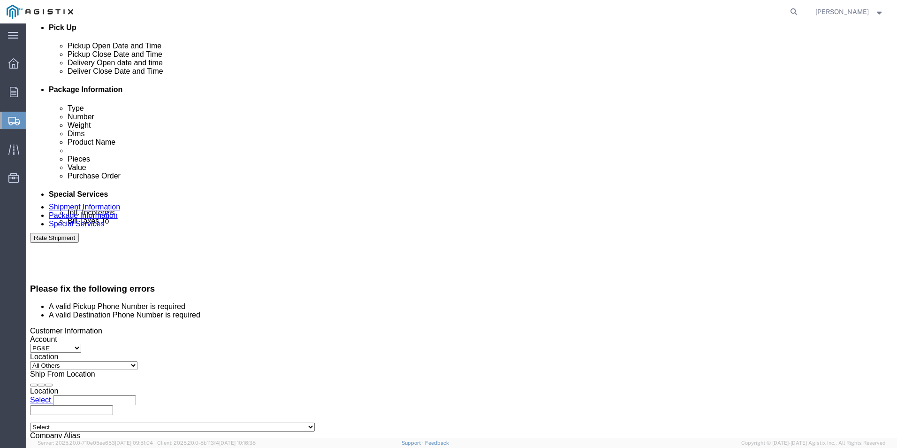
drag, startPoint x: 90, startPoint y: 359, endPoint x: 38, endPoint y: 358, distance: 51.2
click div "Open Time 11:00 AM [DATE] 11:00 AM - [DATE] 11:00 AM Cancel Apply"
type input "1:00PM"
click button "Apply"
click div "[DATE] 3:00 PM"
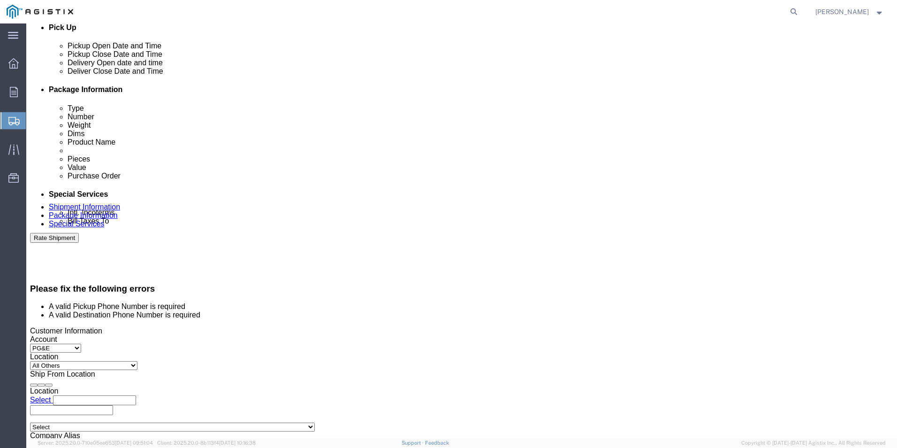
click input "3:00 PM"
drag, startPoint x: 247, startPoint y: 359, endPoint x: 206, endPoint y: 360, distance: 41.3
click div "3:00 PM"
type input "3:00 PM"
click button "Apply"
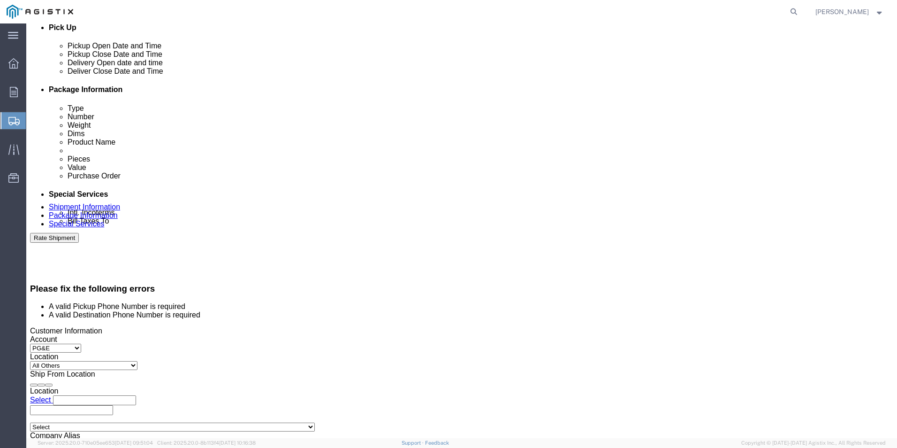
click div "[DATE] 7:00 AM"
drag, startPoint x: 423, startPoint y: 362, endPoint x: 360, endPoint y: 358, distance: 63.0
click body "Shipment 56994942 New Details Rates Documents Notes Tracking Activity Related O…"
drag, startPoint x: 388, startPoint y: 361, endPoint x: 370, endPoint y: 360, distance: 18.3
click div "Open Time 7:00 AM [DATE] 7:00 AM - [DATE] 7:00 AM Cancel Apply"
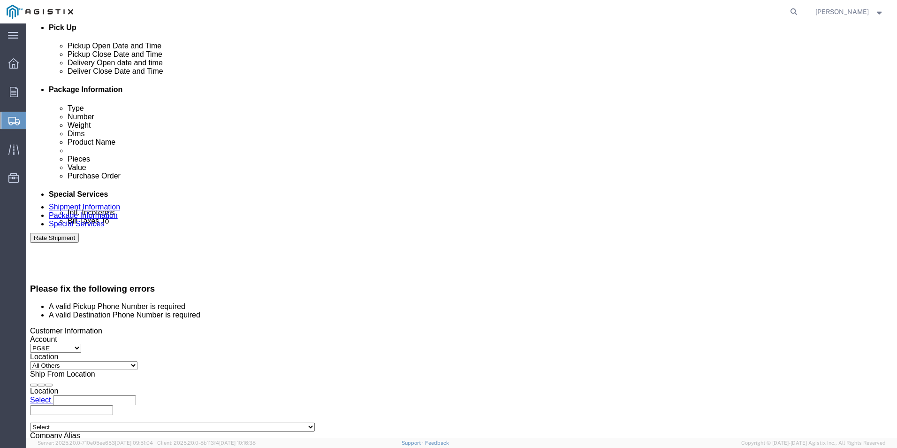
type input "8"
click input "text"
type input "8: AM"
click div "[DATE] 3:00 PM"
click div "[DATE] 9:00 AM"
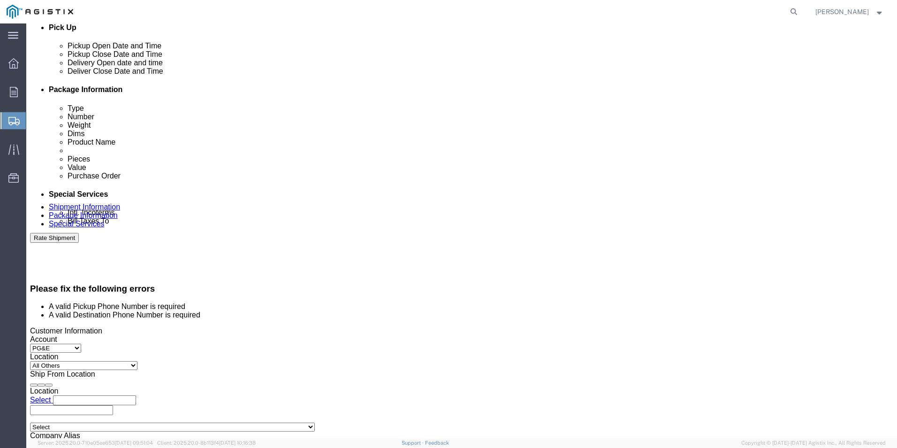
click div "[DATE] 9:00 AM"
click div "Close Time 9:00 AM"
drag, startPoint x: 575, startPoint y: 360, endPoint x: 534, endPoint y: 357, distance: 41.0
click div "9:00 AM"
drag, startPoint x: 527, startPoint y: 358, endPoint x: 521, endPoint y: 357, distance: 6.1
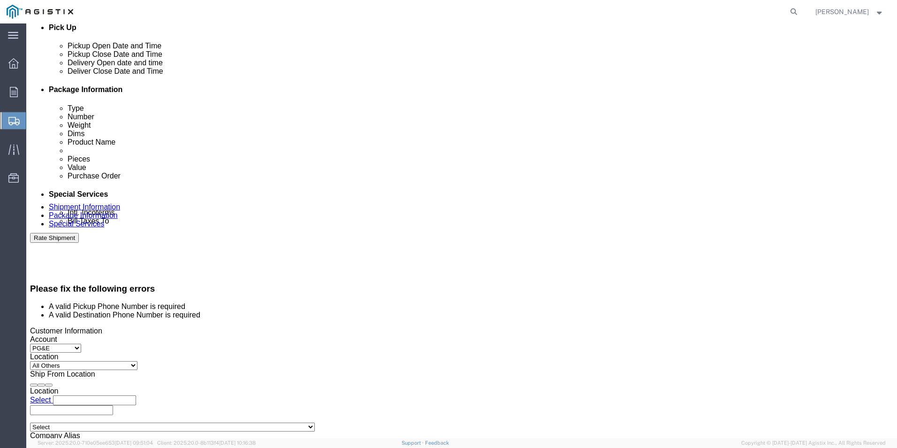
click div "Close Time 9:00 AM [DATE] 9:00 AM - [DATE] 9:00 AM Cancel Apply"
type input "4 PM"
click button "Apply"
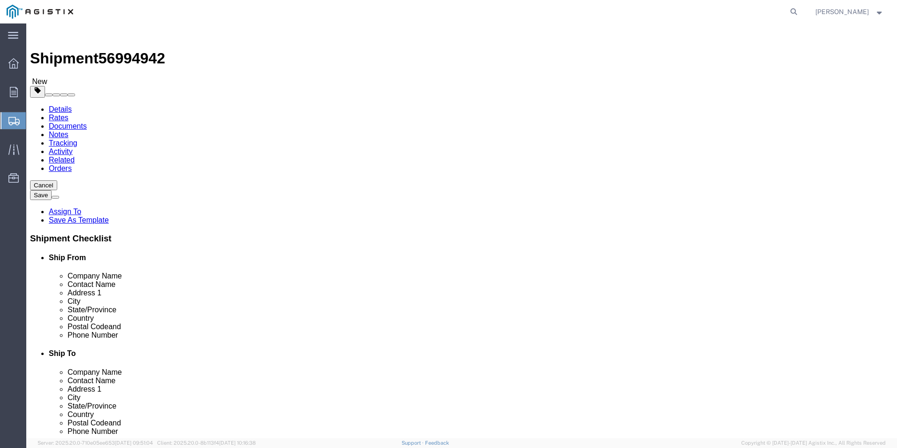
scroll to position [0, 0]
click span "Phone Number"
click li "A valid Pickup Phone Number is required"
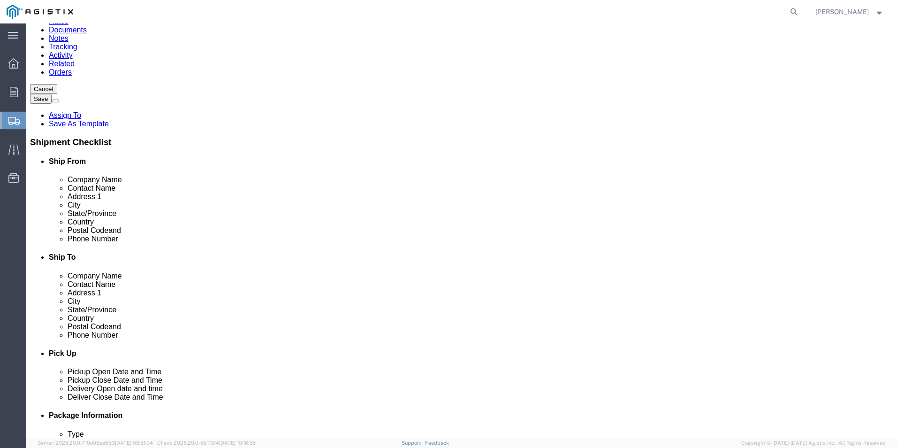
scroll to position [141, 0]
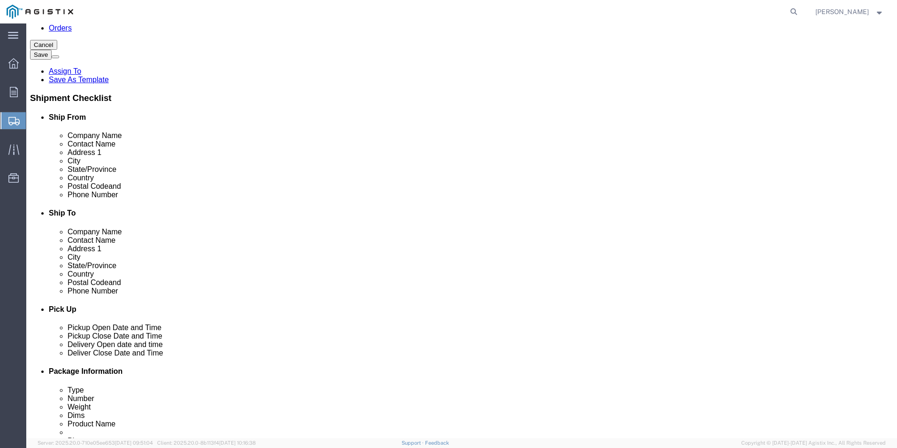
click input "724.205.1833"
click input "724.2051833"
type input "7242051833"
click input "510.770.2025"
click input "510770.2025"
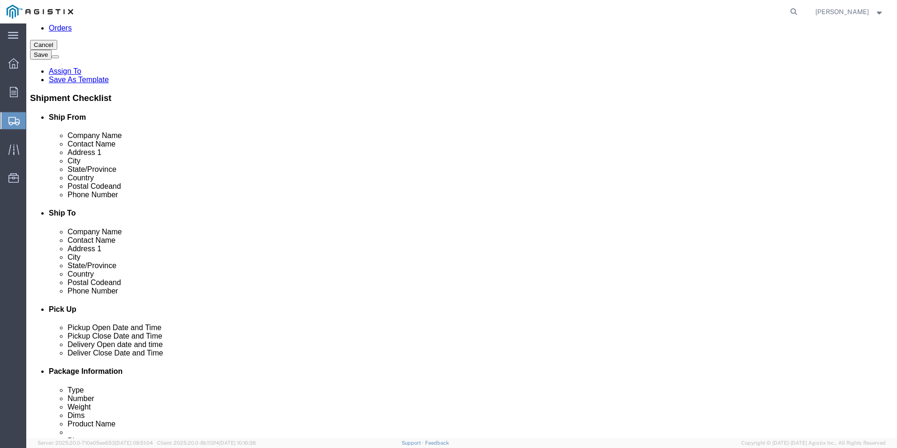
type input "5107702025"
click h4 "Package Information"
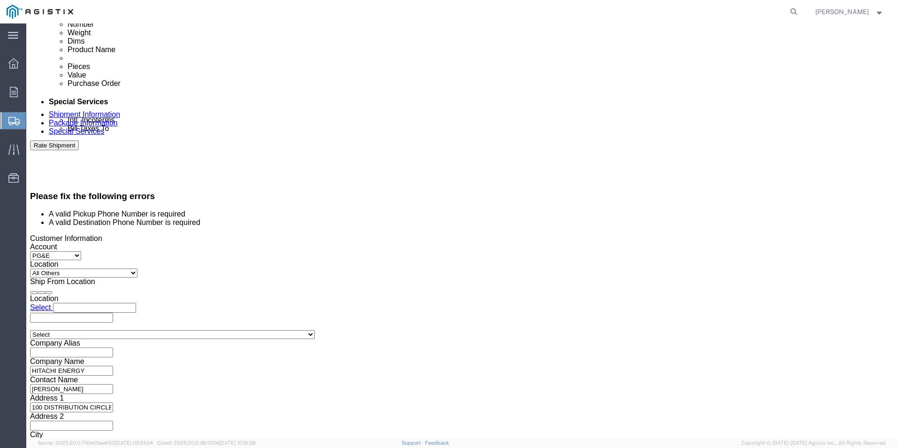
scroll to position [516, 0]
click button "Continue"
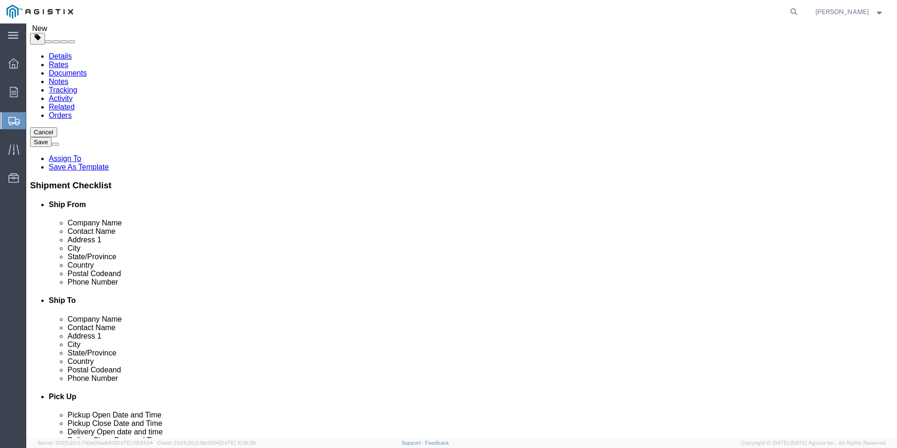
scroll to position [54, 0]
click span "button"
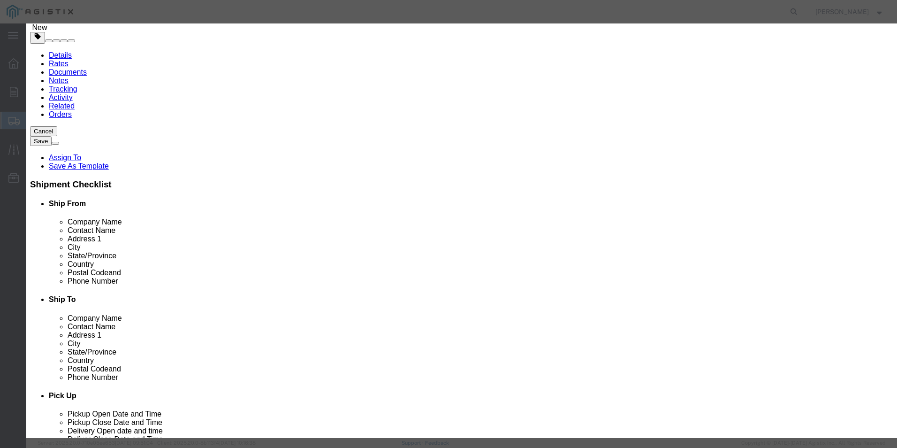
click input "text"
type input "SURGE ARRESTES"
type input "12308"
drag, startPoint x: 300, startPoint y: 130, endPoint x: 301, endPoint y: 125, distance: 4.7
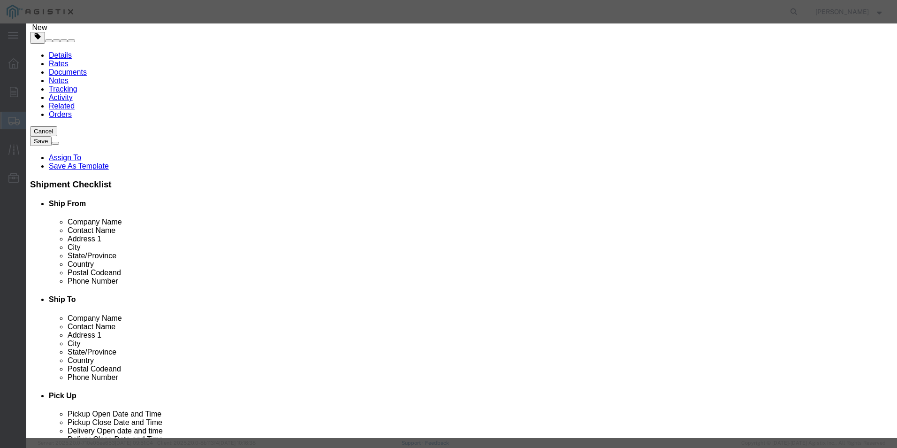
click select "Select 50 55 60 65 70 85 92.5 100 125 175 250 300 400"
select select "70"
click select "Select 50 55 60 65 70 85 92.5 100 125 175 250 300 400"
click button "Save & Close"
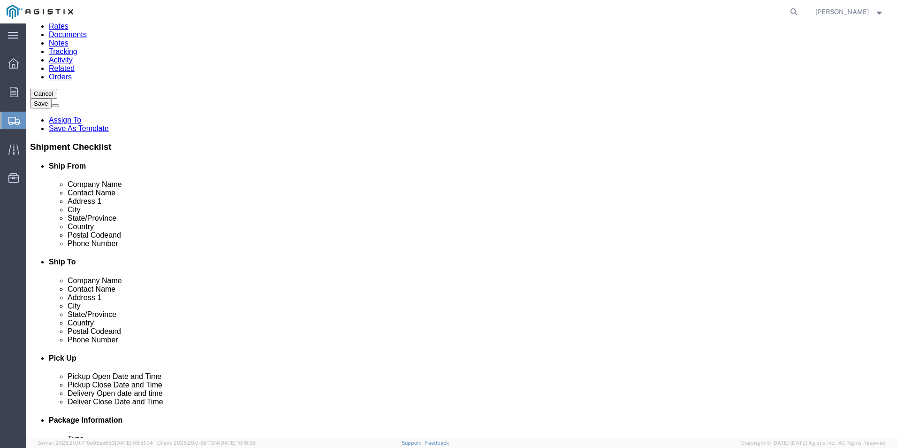
scroll to position [75, 0]
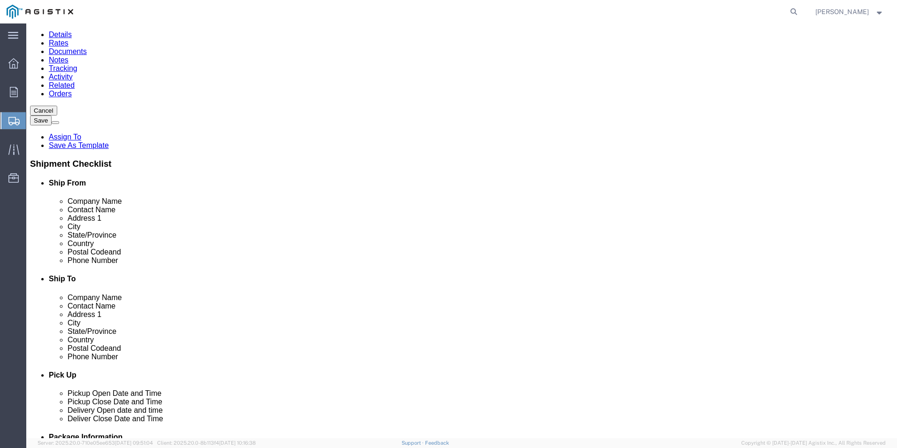
click icon
drag, startPoint x: 139, startPoint y: 303, endPoint x: 93, endPoint y: 306, distance: 46.1
click p "SURGE ARRESTES"
click link
click link "Delete this content"
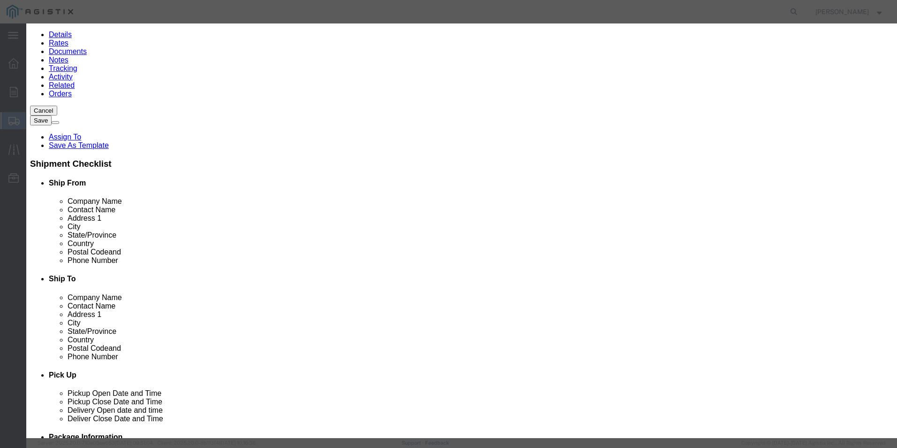
click button "Yes"
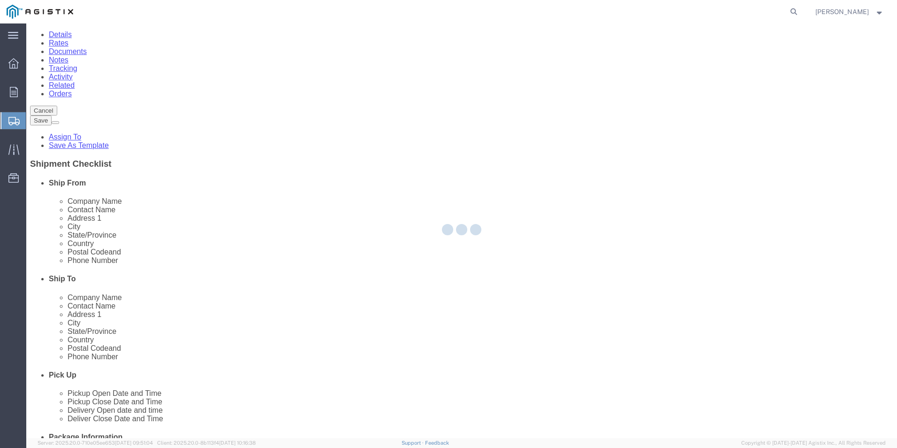
scroll to position [0, 0]
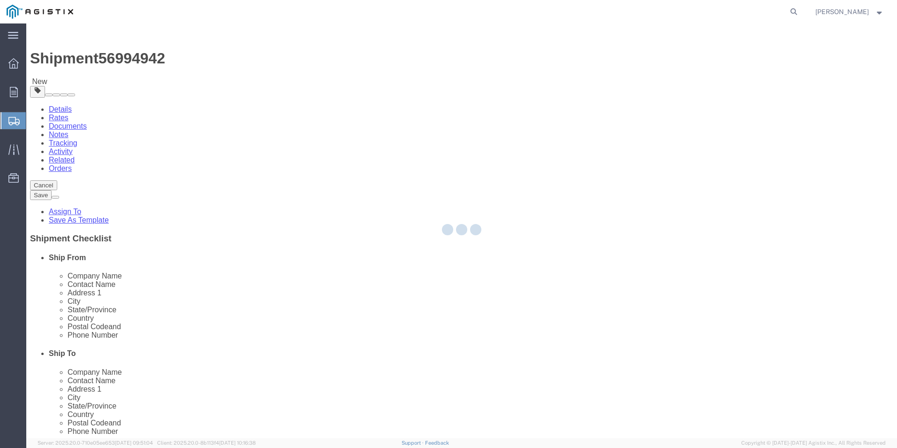
select select "PSNS"
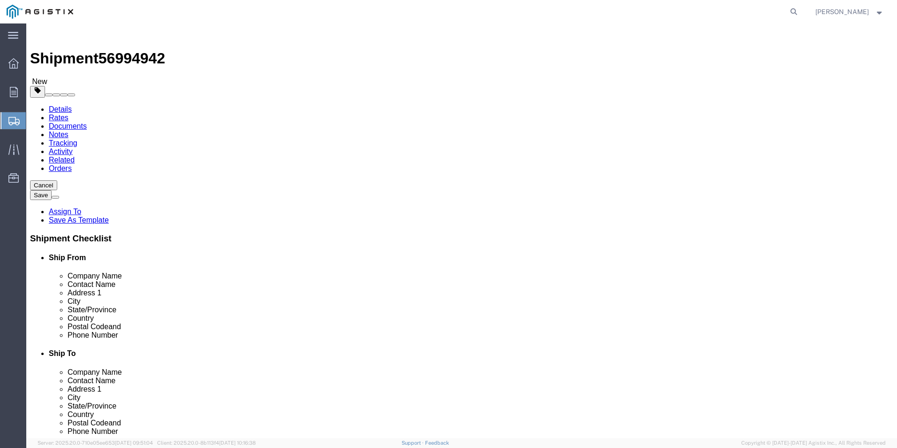
click button "Rate Shipment"
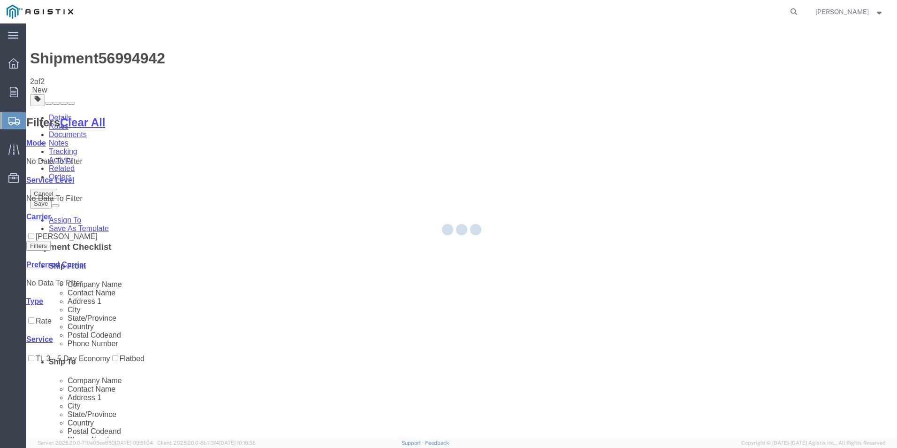
scroll to position [0, 0]
